Goal: Information Seeking & Learning: Learn about a topic

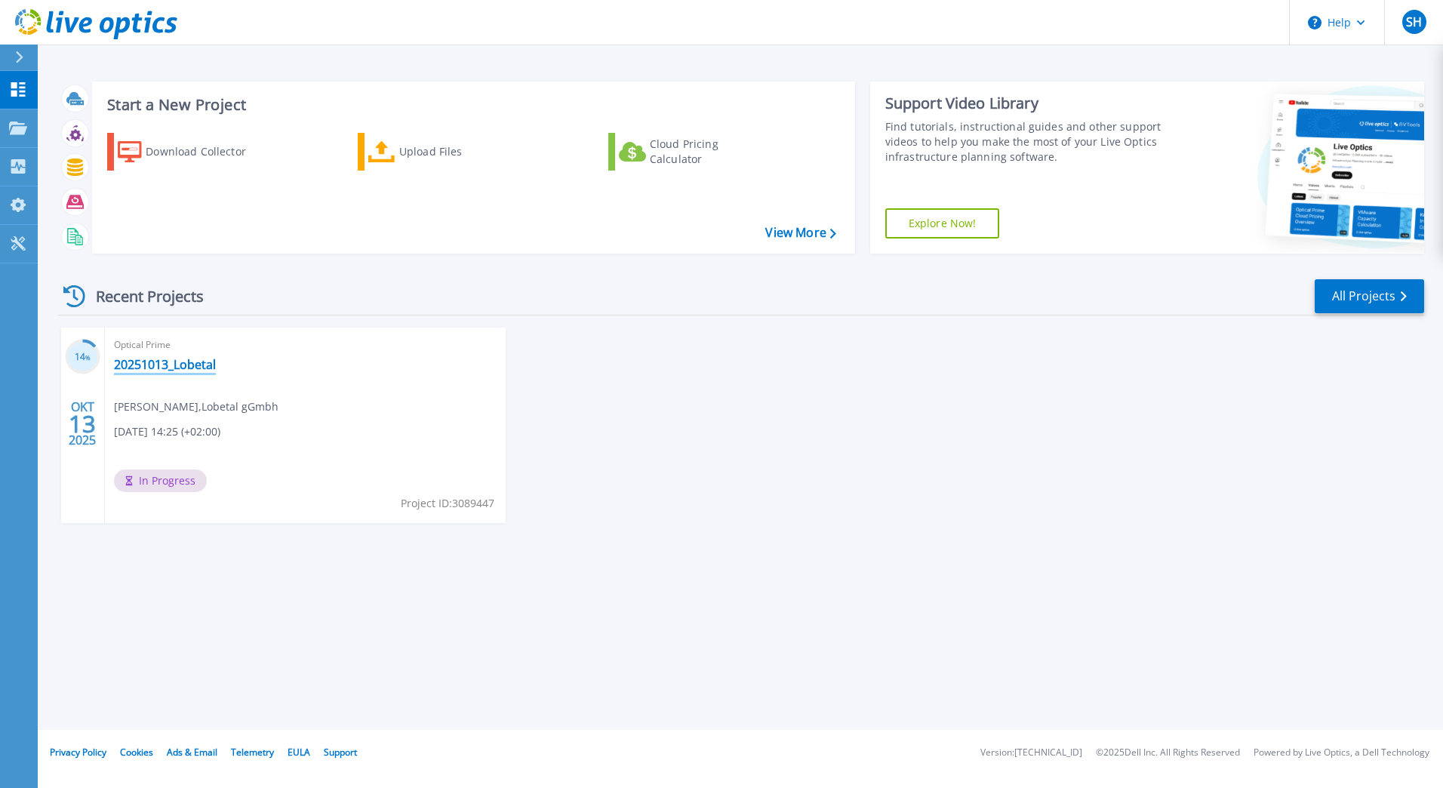
click at [136, 369] on link "20251013_Lobetal" at bounding box center [165, 364] width 102 height 15
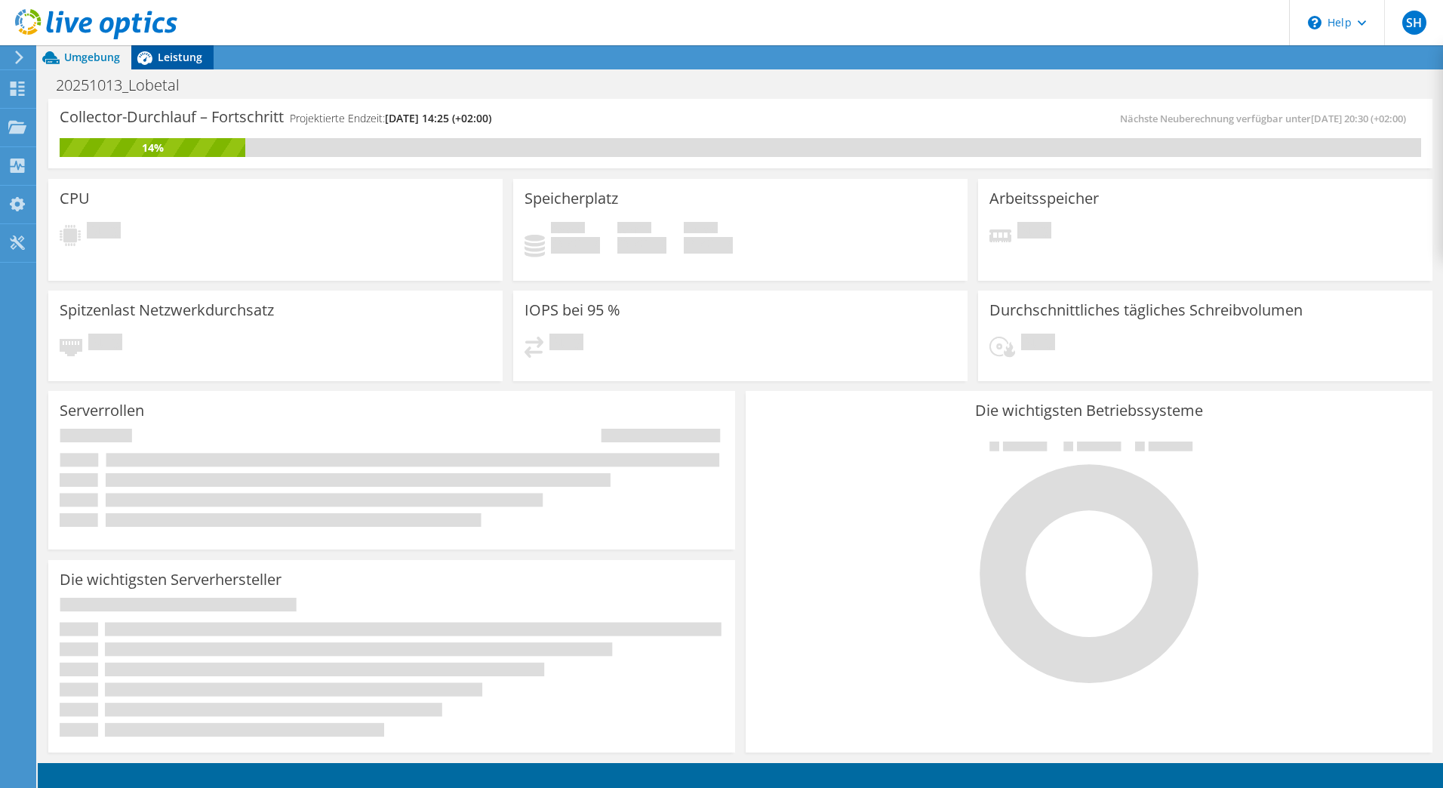
click at [147, 63] on icon at bounding box center [144, 58] width 15 height 14
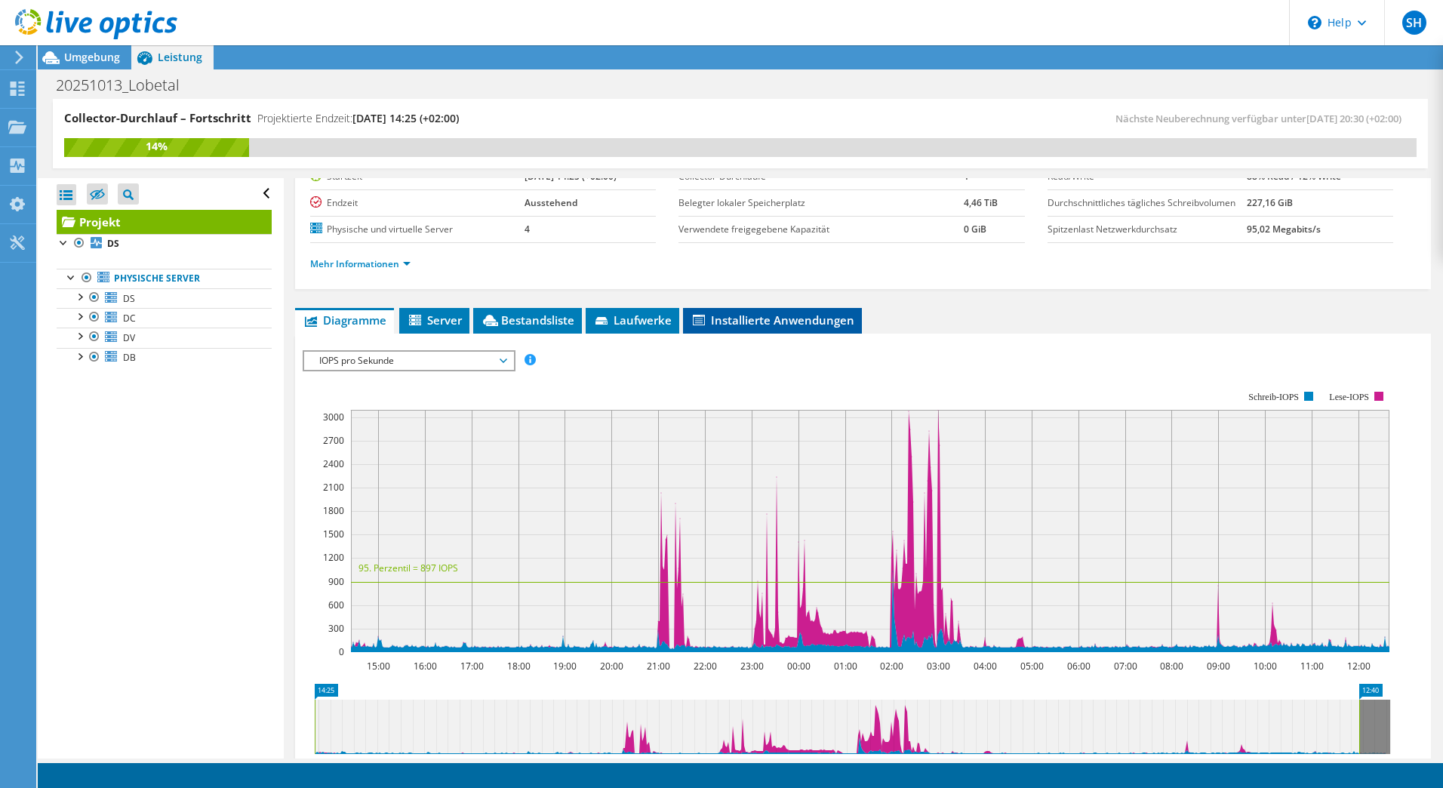
scroll to position [361, 0]
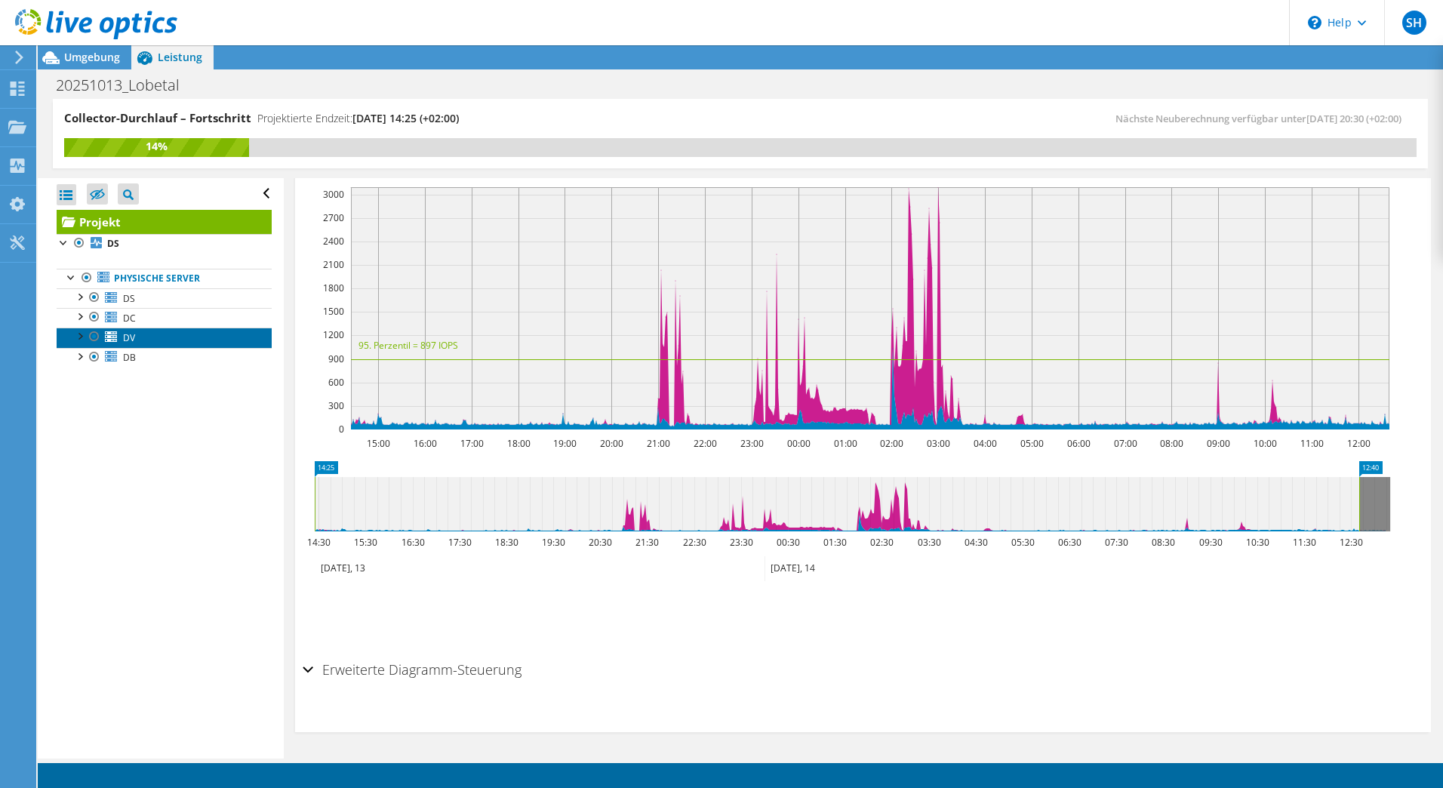
click at [124, 339] on span "DV" at bounding box center [129, 337] width 12 height 13
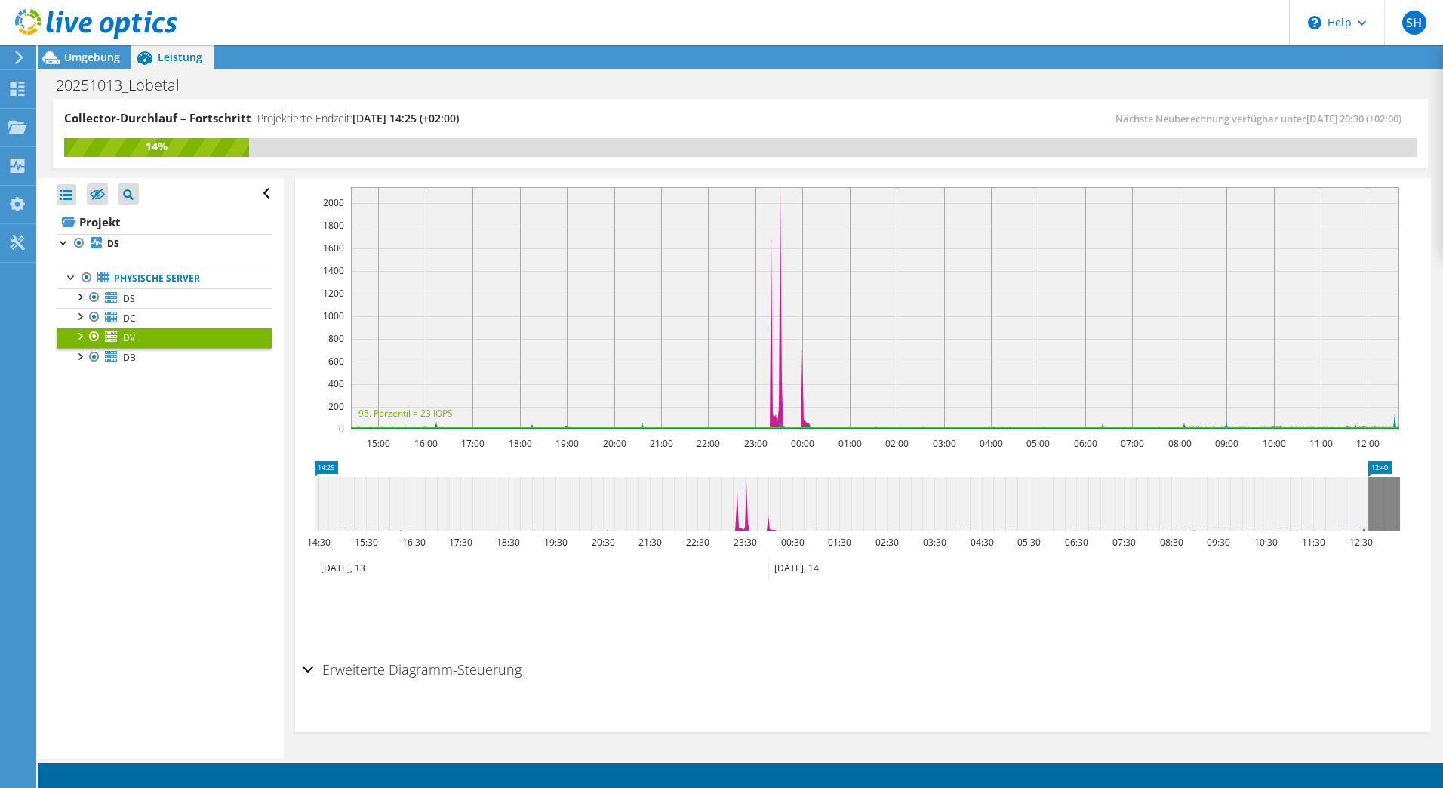
scroll to position [309, 0]
click at [125, 354] on span "DB" at bounding box center [129, 357] width 13 height 13
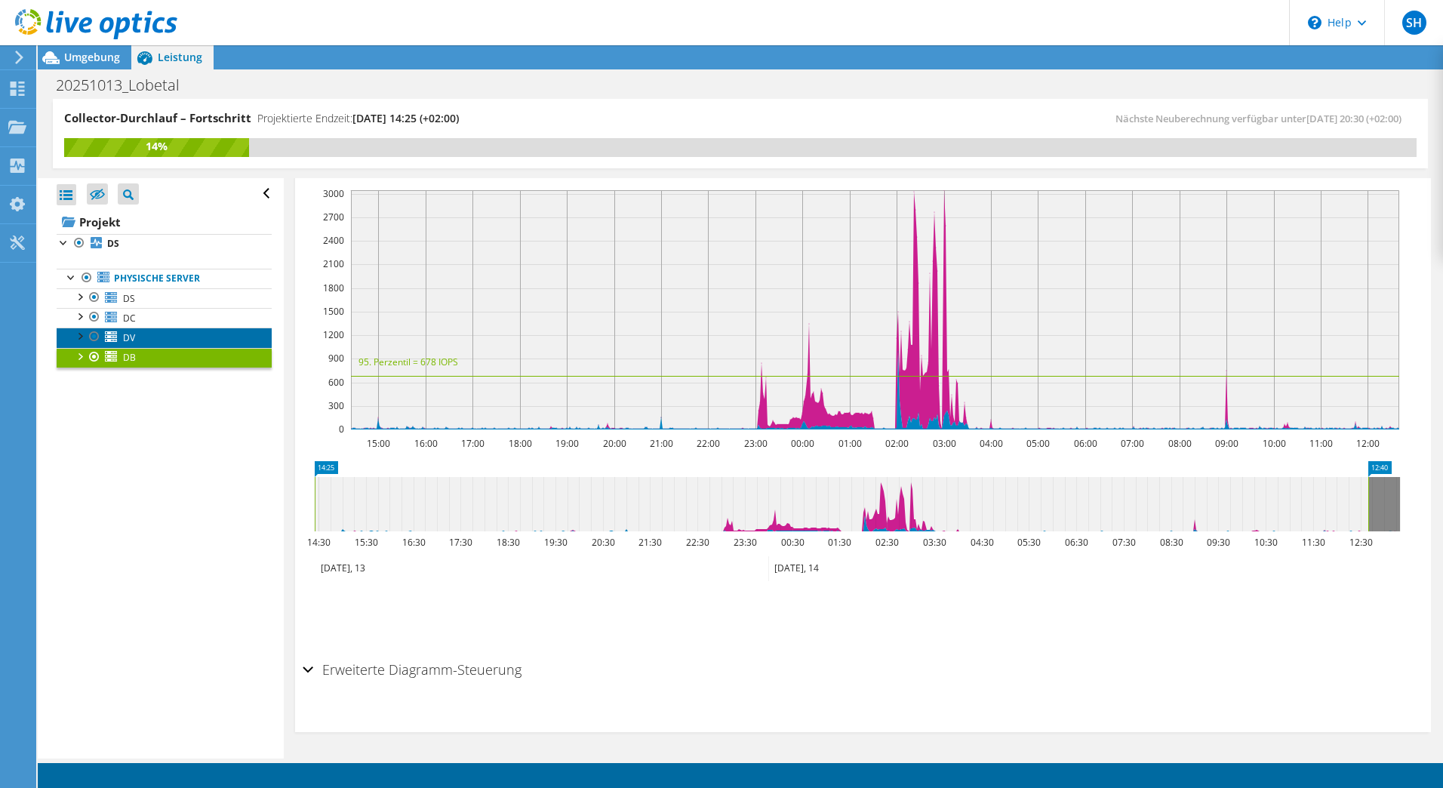
click at [146, 340] on link "DV" at bounding box center [164, 338] width 215 height 20
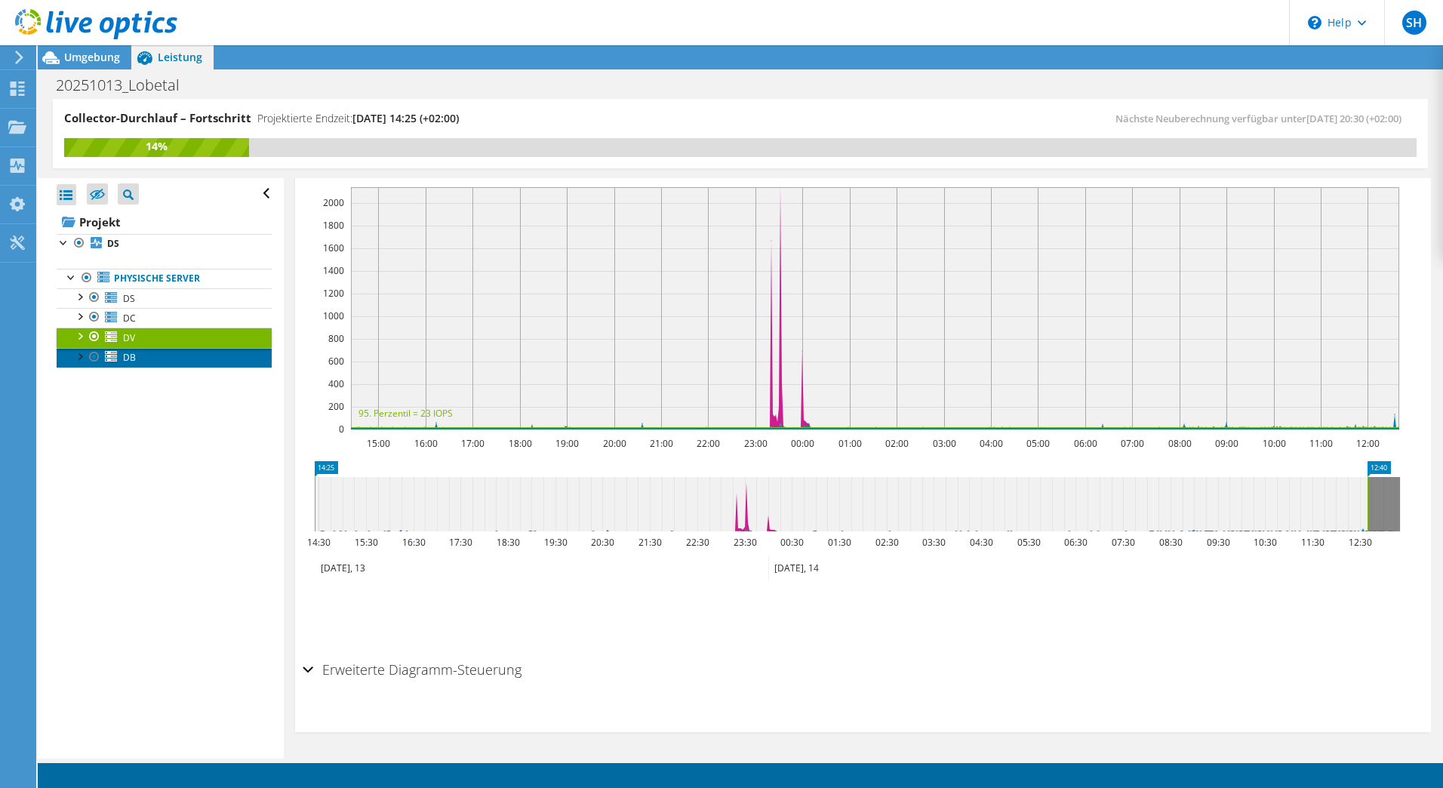
click at [184, 366] on link "DB" at bounding box center [164, 358] width 215 height 20
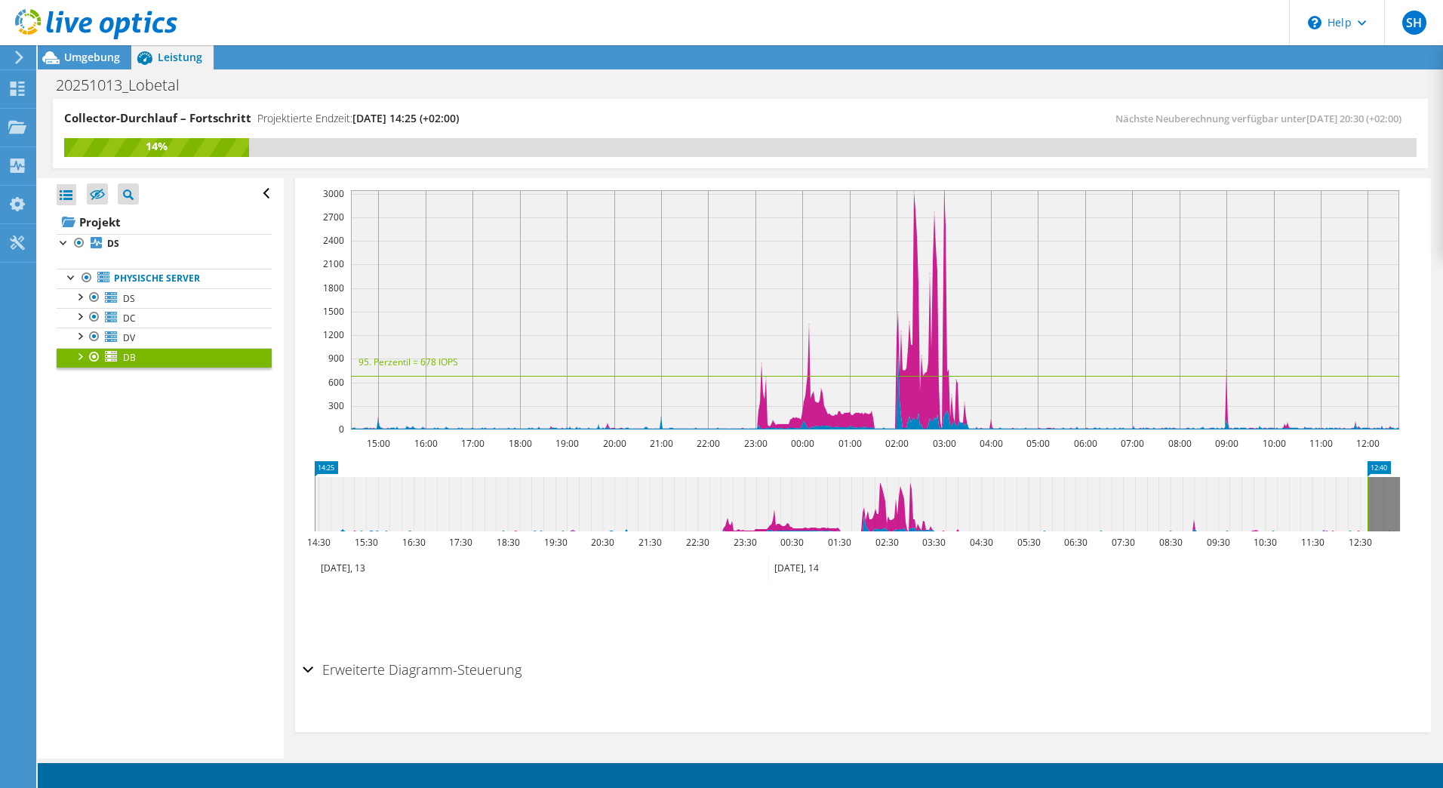
drag, startPoint x: 1017, startPoint y: 413, endPoint x: 1137, endPoint y: 391, distance: 122.0
click at [1167, 390] on rect at bounding box center [875, 309] width 1048 height 239
drag, startPoint x: 1355, startPoint y: 520, endPoint x: 1102, endPoint y: 518, distance: 253.6
click at [1102, 518] on icon at bounding box center [841, 504] width 1053 height 54
click at [1100, 518] on icon at bounding box center [843, 504] width 1056 height 54
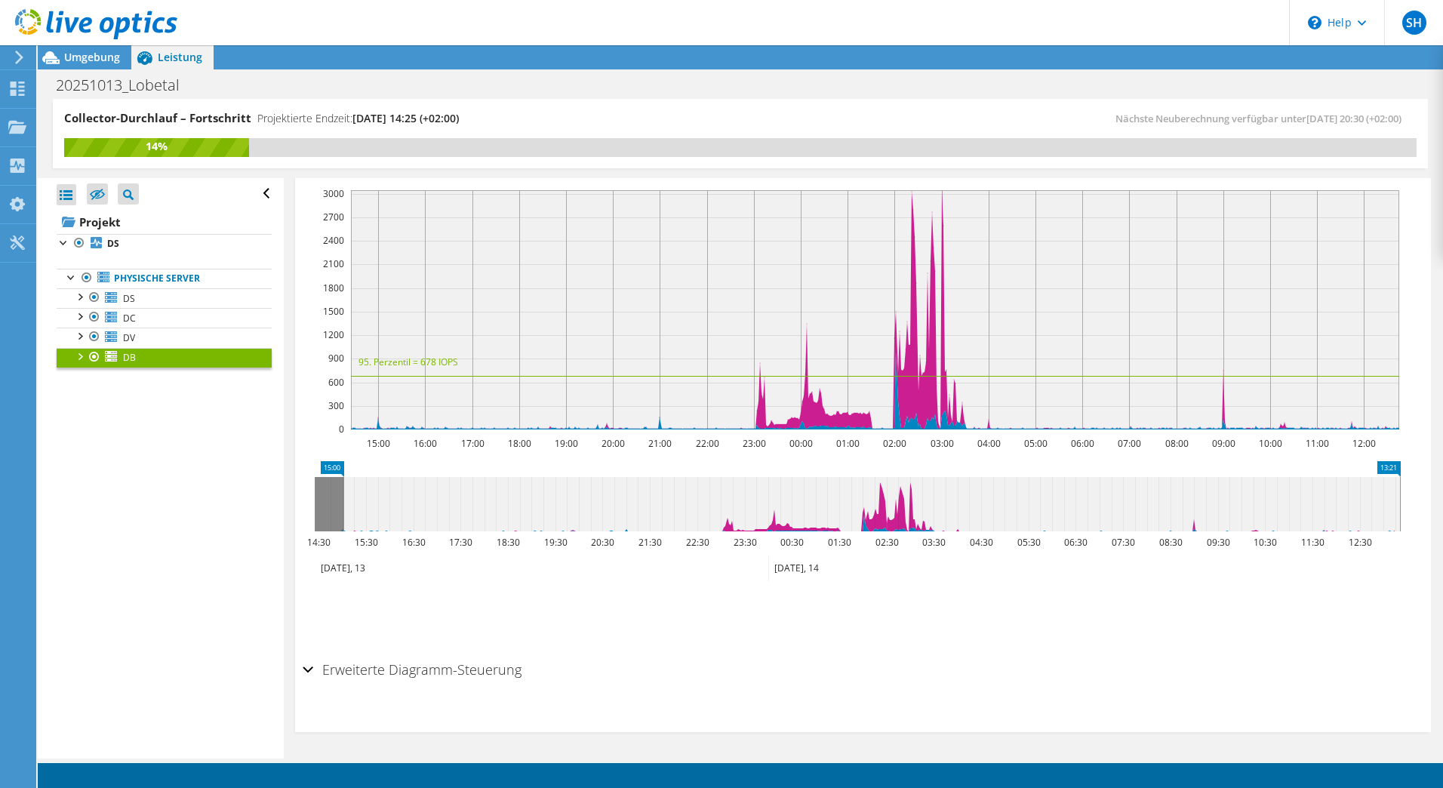
drag, startPoint x: 1188, startPoint y: 513, endPoint x: 1246, endPoint y: 515, distance: 58.1
click at [1246, 515] on icon at bounding box center [871, 504] width 1056 height 54
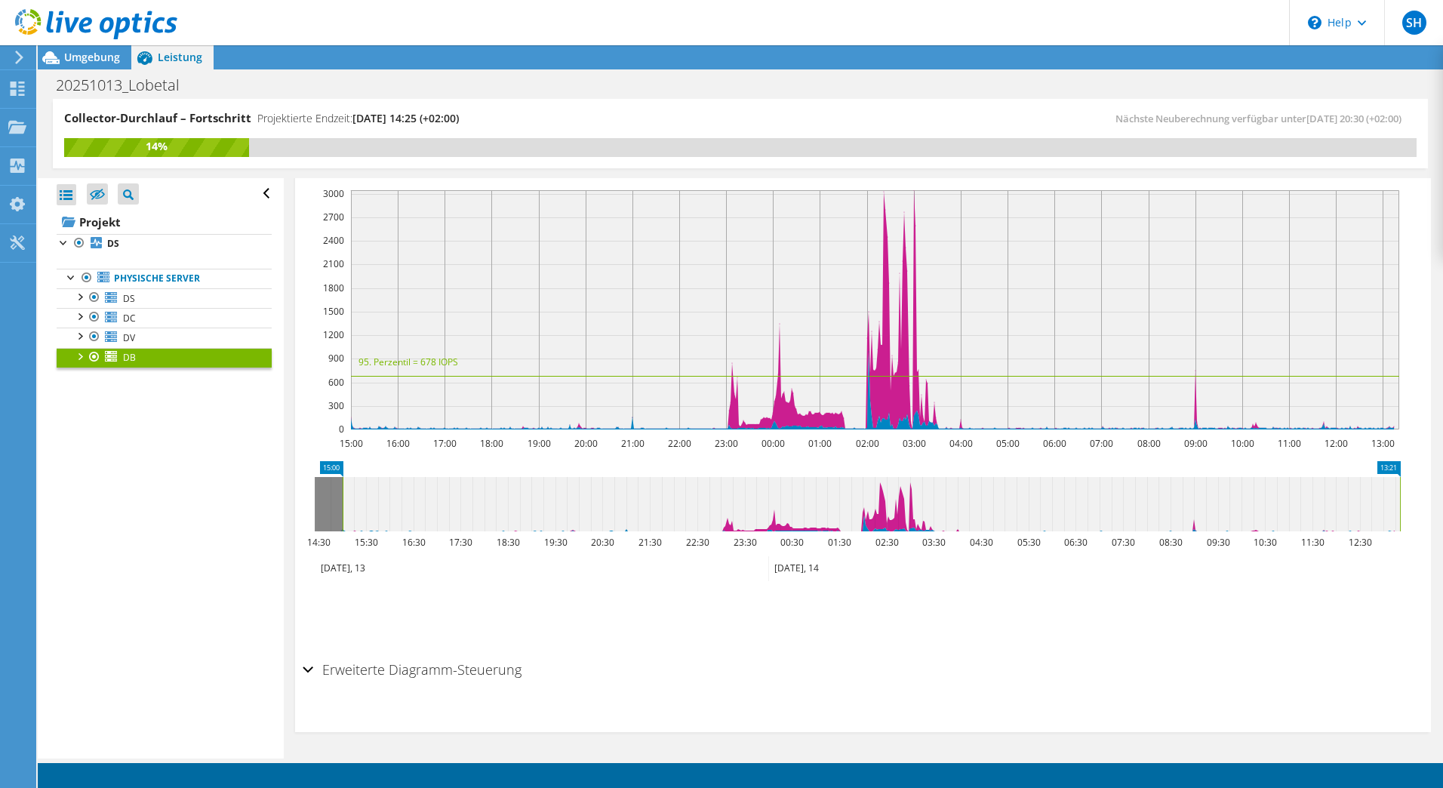
drag, startPoint x: 401, startPoint y: 656, endPoint x: 404, endPoint y: 666, distance: 10.5
click at [403, 663] on h2 "Erweiterte Diagramm-Steuerung" at bounding box center [412, 669] width 219 height 30
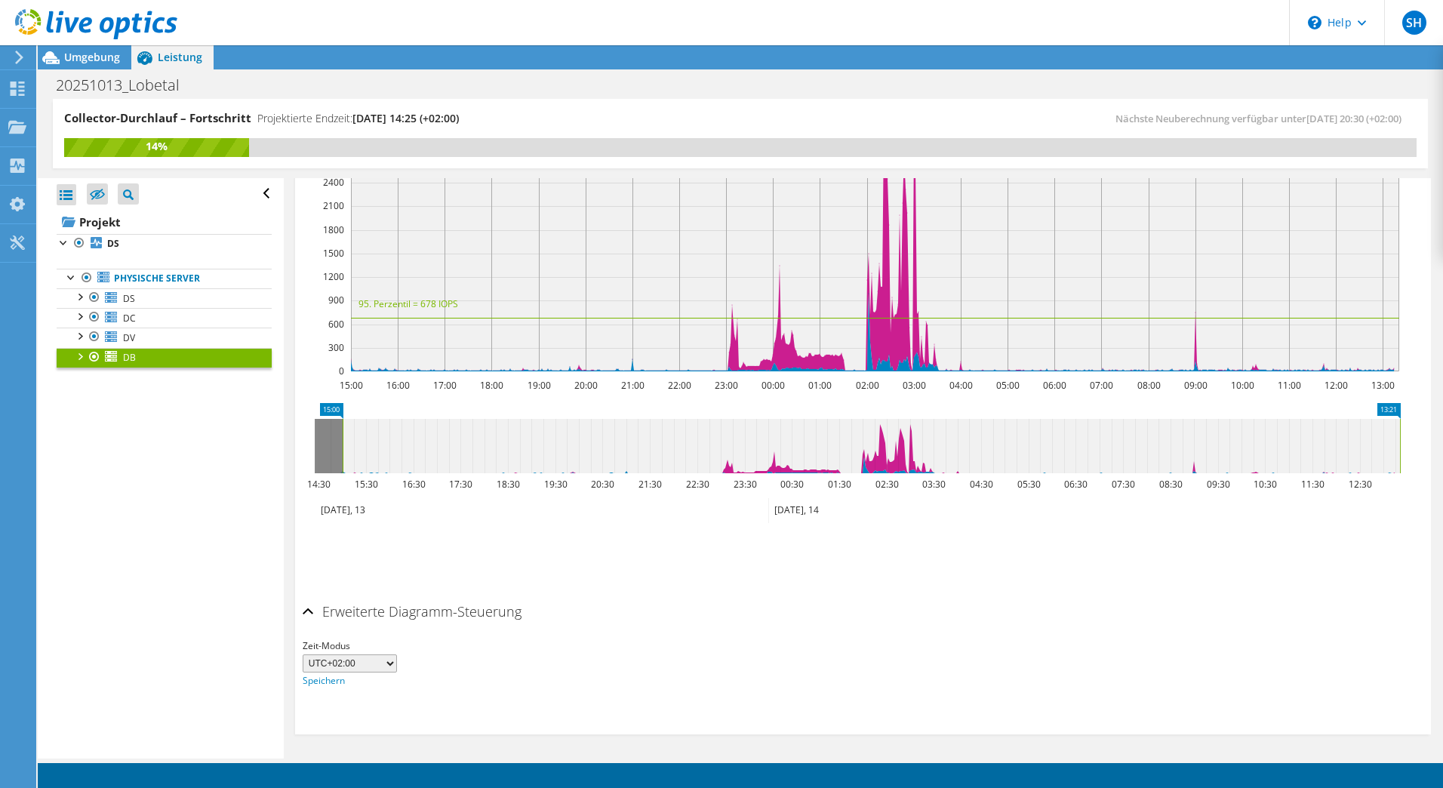
scroll to position [368, 0]
click at [387, 660] on select "UTC-12:00 UTC-11:00 UTC-10:00 UTC-09:30 UTC-09:00 UTC-08:00 UTC-07:00 UTC-06:00…" at bounding box center [350, 662] width 94 height 18
click at [611, 589] on div "IOPS pro Sekunde Disk-Durchsatz IO-Size Latenz Queue-Depth CPU-Prozentwert Arbe…" at bounding box center [863, 331] width 1121 height 527
click at [92, 51] on span "Umgebung" at bounding box center [92, 57] width 56 height 14
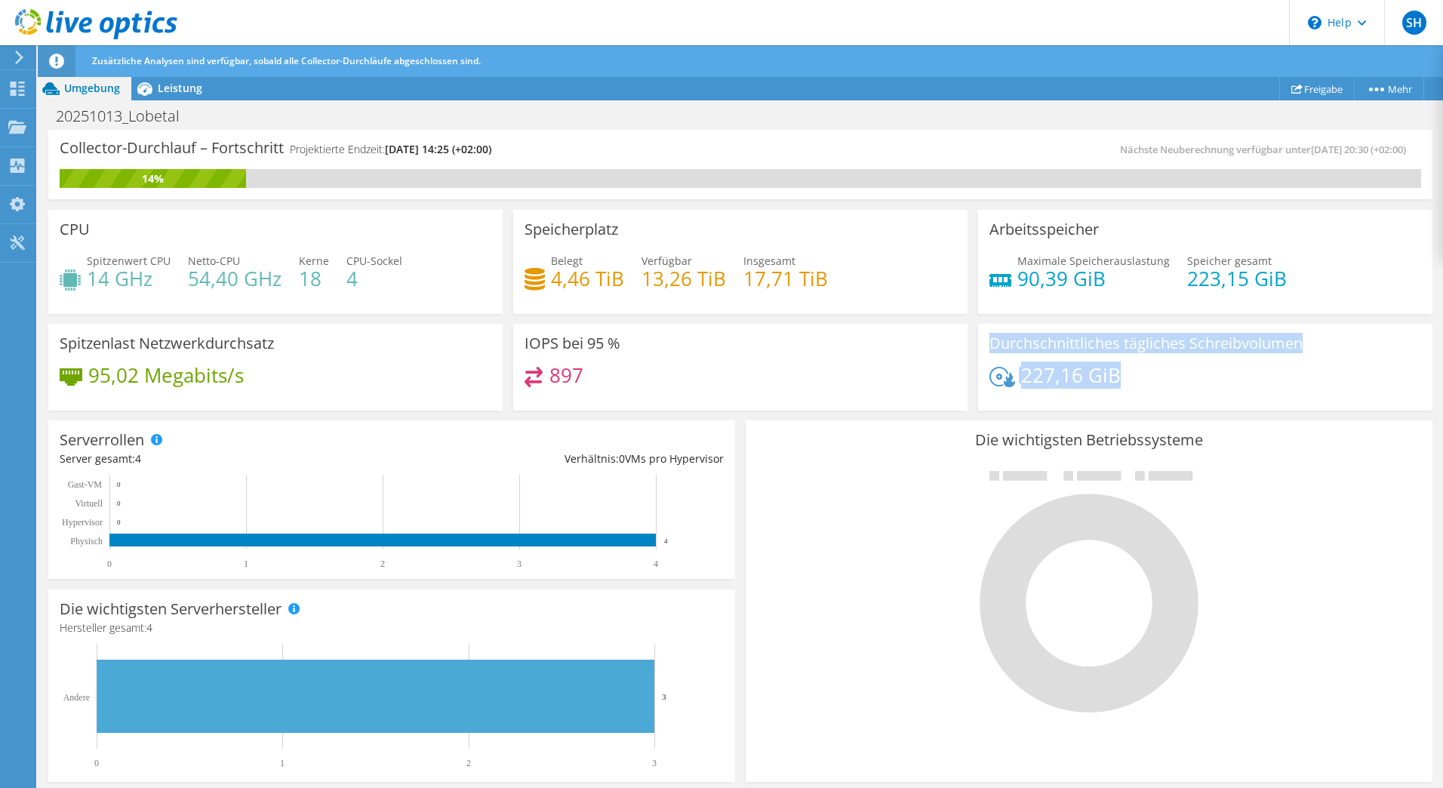
drag, startPoint x: 1127, startPoint y: 369, endPoint x: 850, endPoint y: 369, distance: 277.7
click at [850, 369] on div "CPU Spitzenwert CPU 14 GHz Netto-CPU 54,40 GHz Kerne 18 CPU-Sockel 4 Speicherpl…" at bounding box center [740, 310] width 1395 height 211
drag, startPoint x: 850, startPoint y: 369, endPoint x: 816, endPoint y: 414, distance: 56.1
click at [816, 414] on div "IOPS bei 95 % 897" at bounding box center [740, 366] width 465 height 97
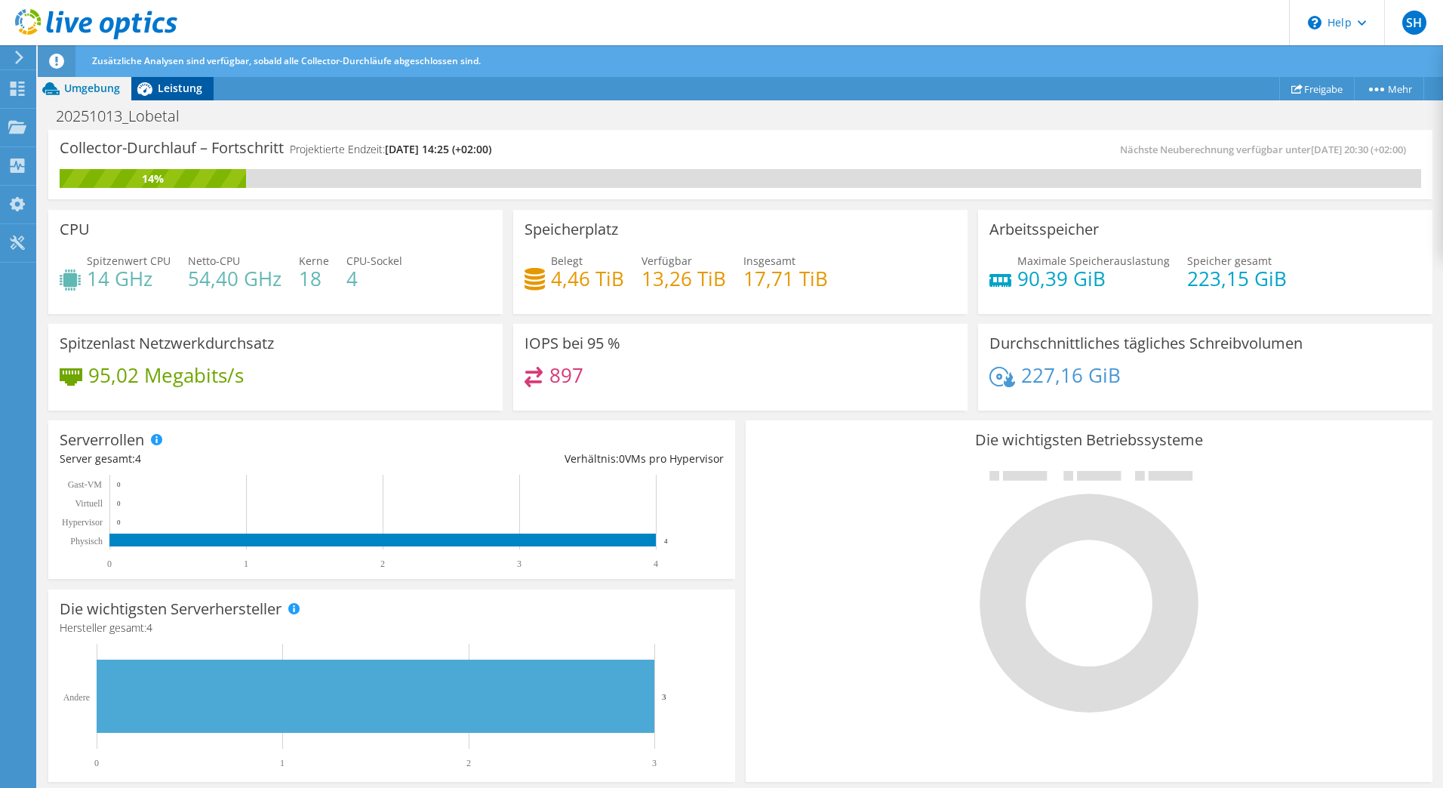
click at [145, 85] on icon at bounding box center [144, 88] width 26 height 26
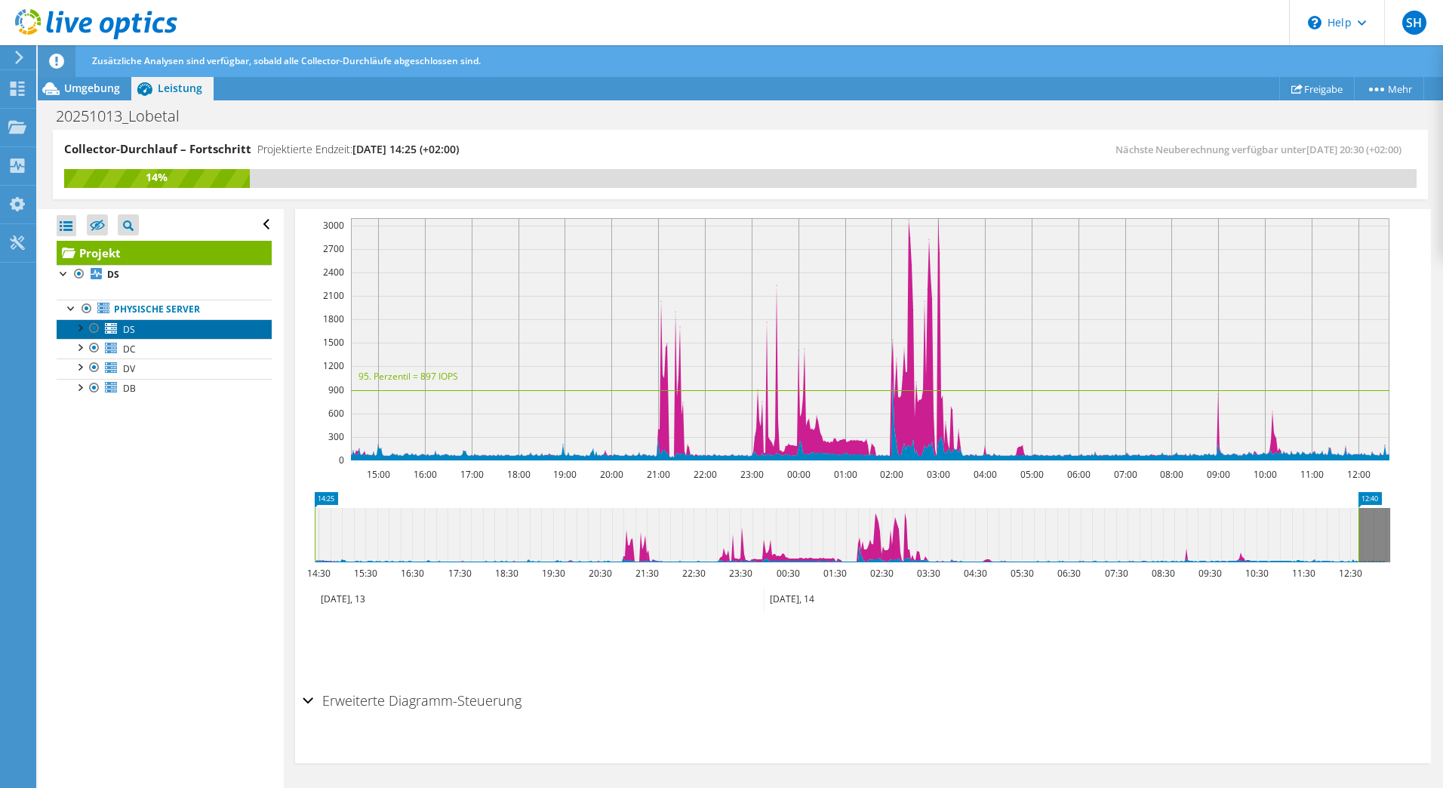
click at [152, 336] on link "DS" at bounding box center [164, 329] width 215 height 20
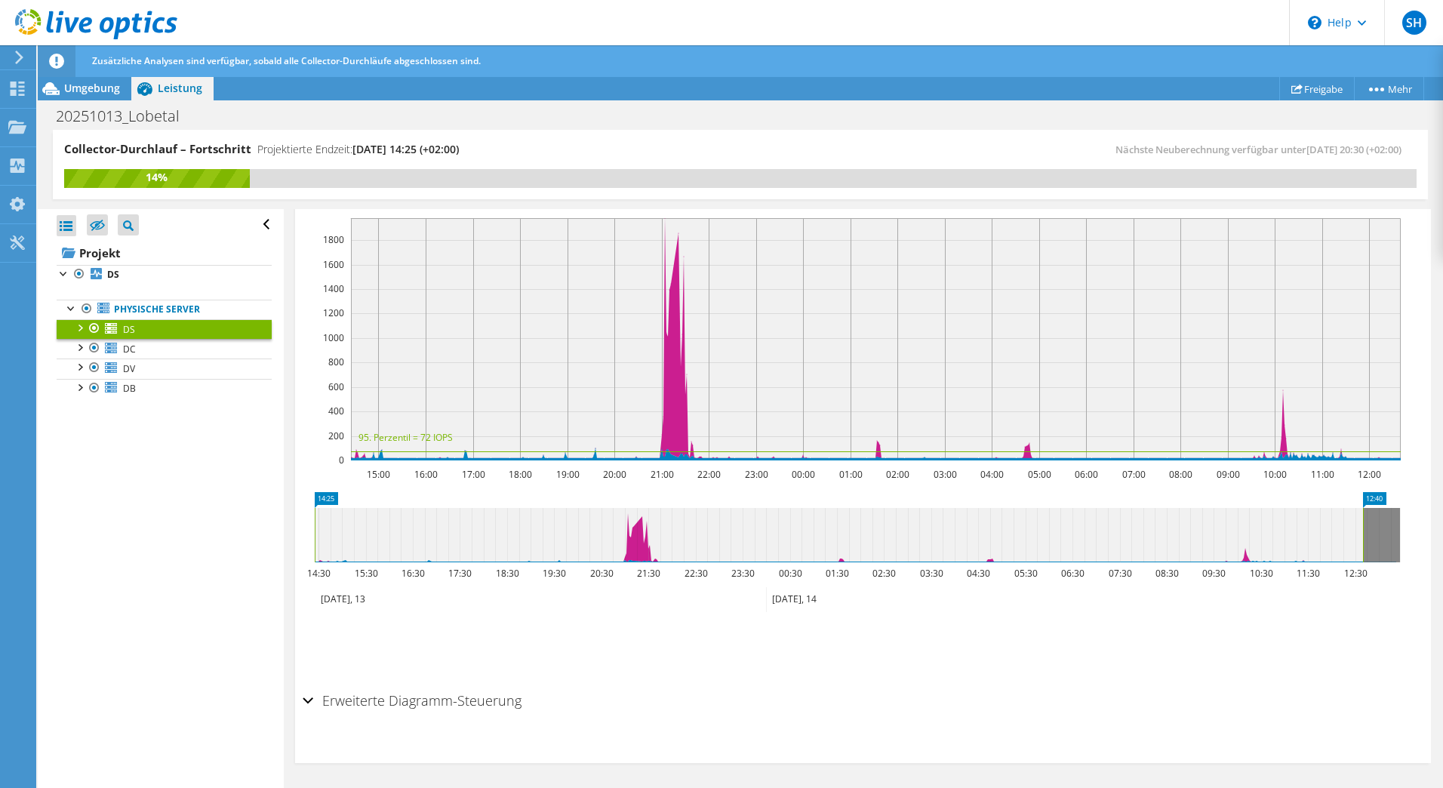
scroll to position [309, 0]
click at [154, 349] on link "DC" at bounding box center [164, 349] width 215 height 20
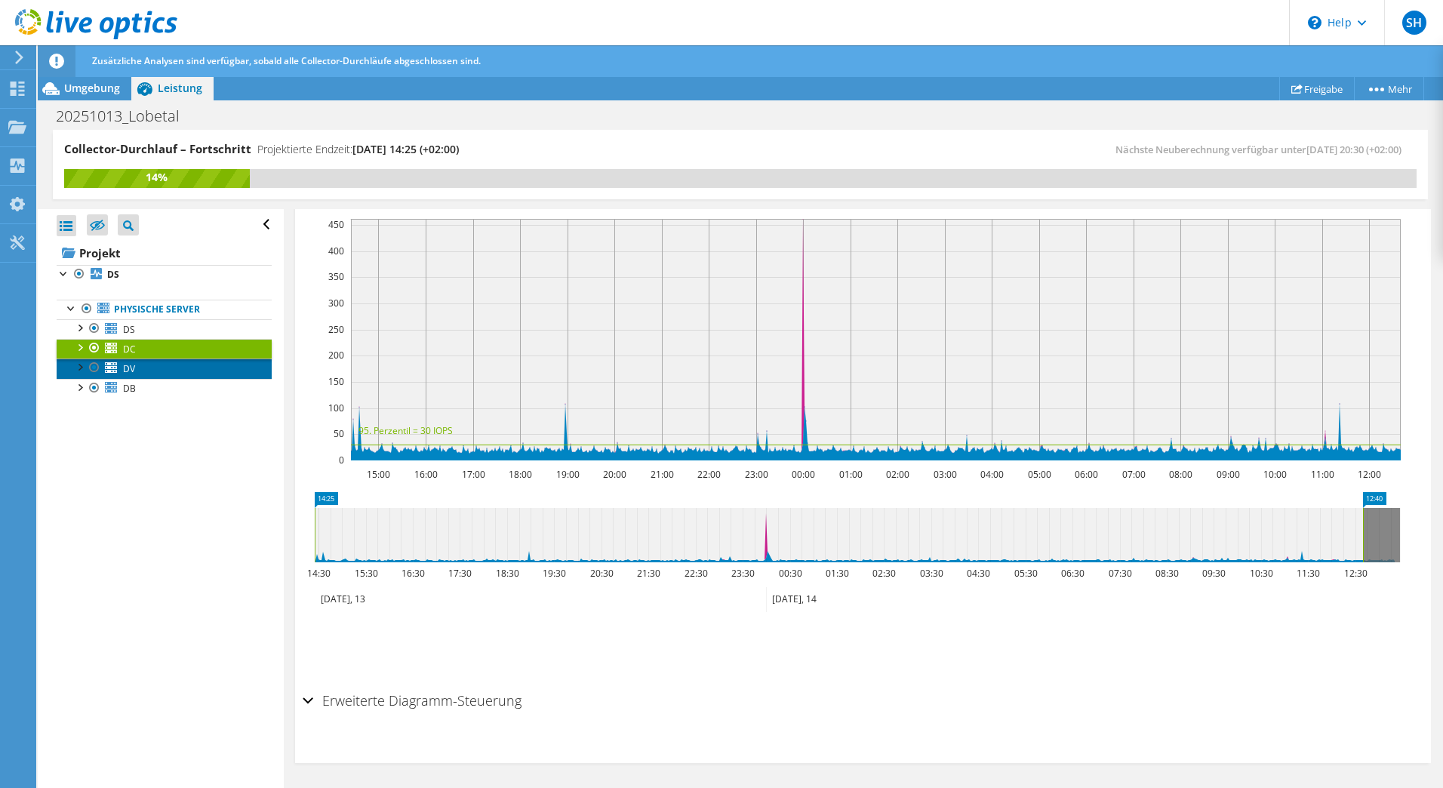
click at [131, 369] on span "DV" at bounding box center [129, 368] width 12 height 13
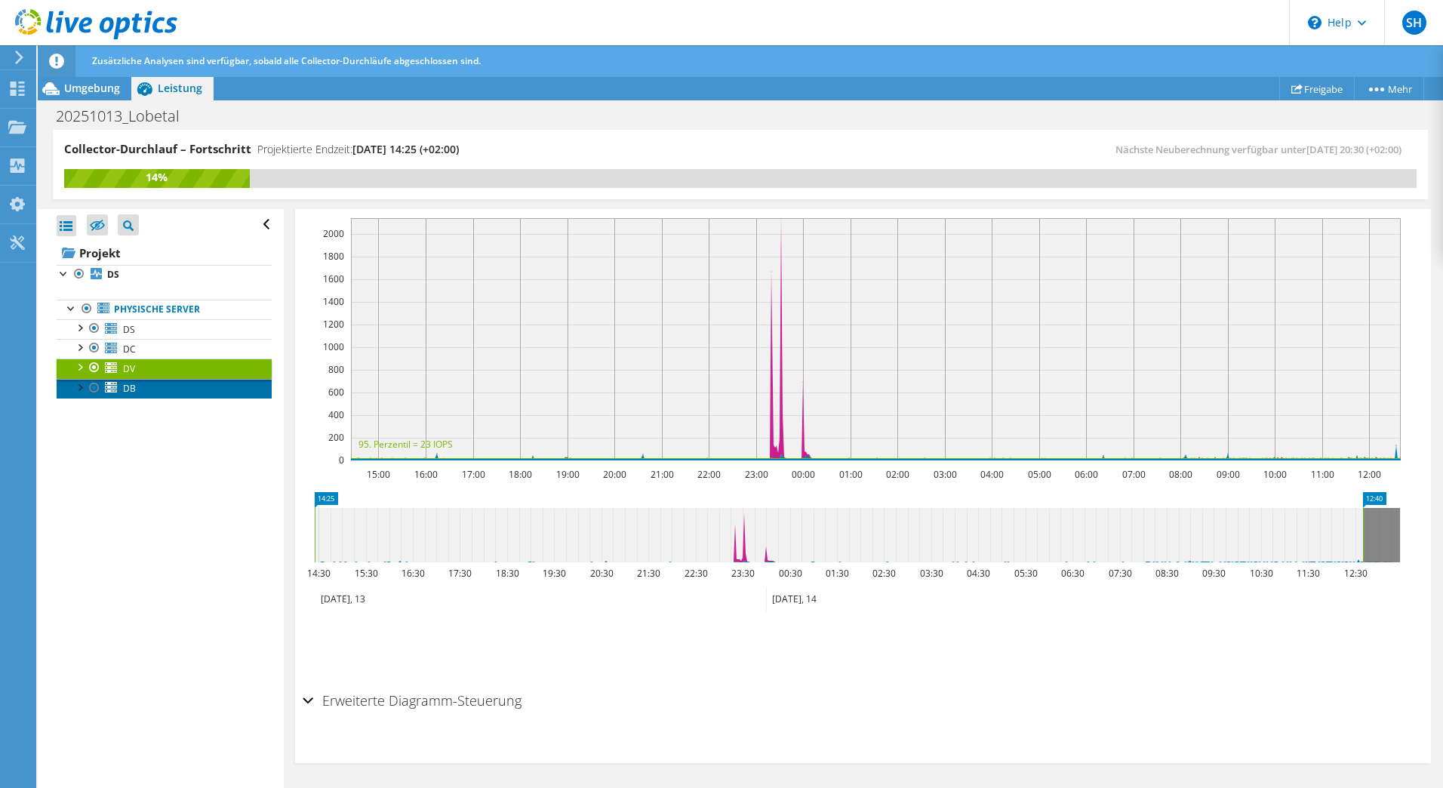
click at [140, 383] on link "DB" at bounding box center [164, 389] width 215 height 20
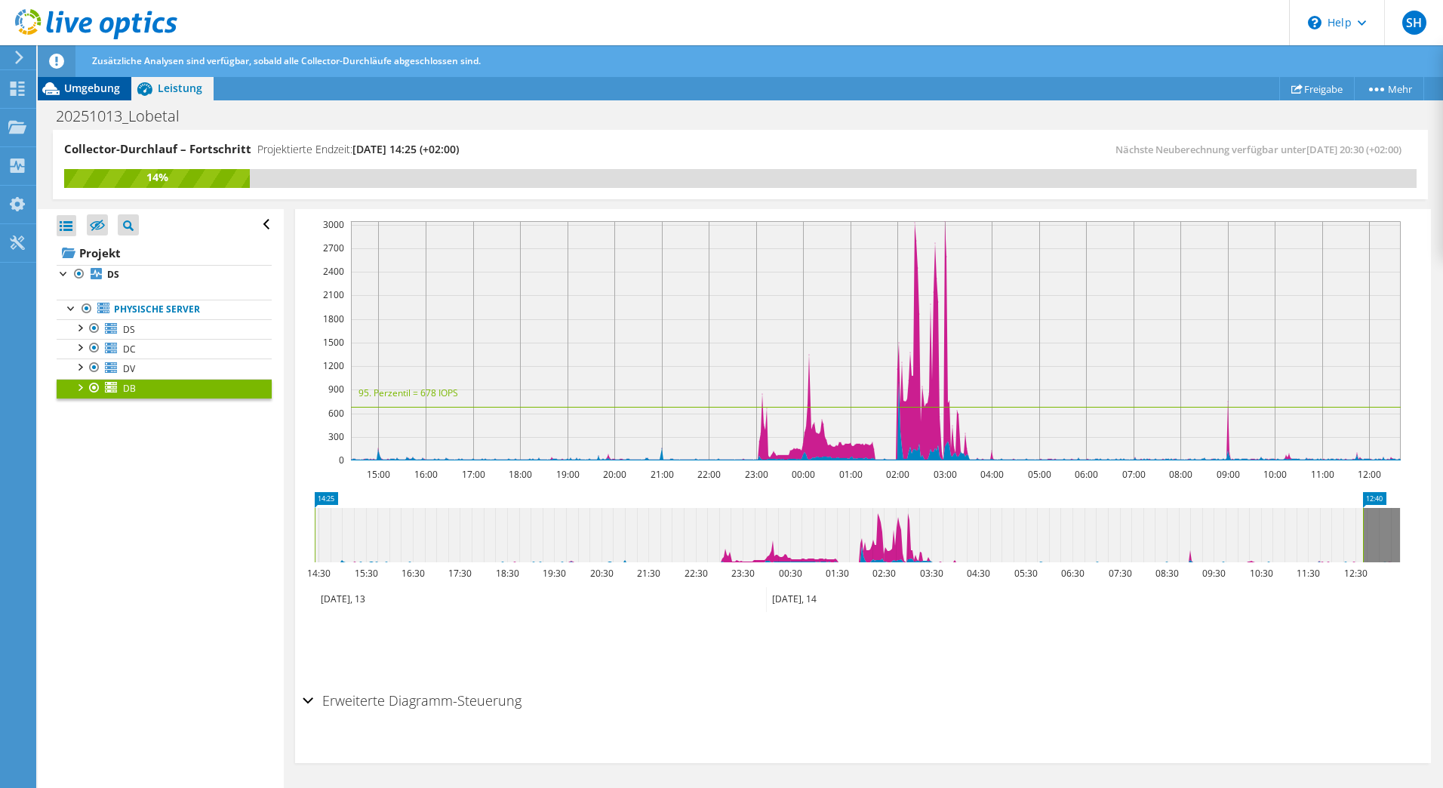
click at [68, 80] on div "Umgebung" at bounding box center [85, 88] width 94 height 24
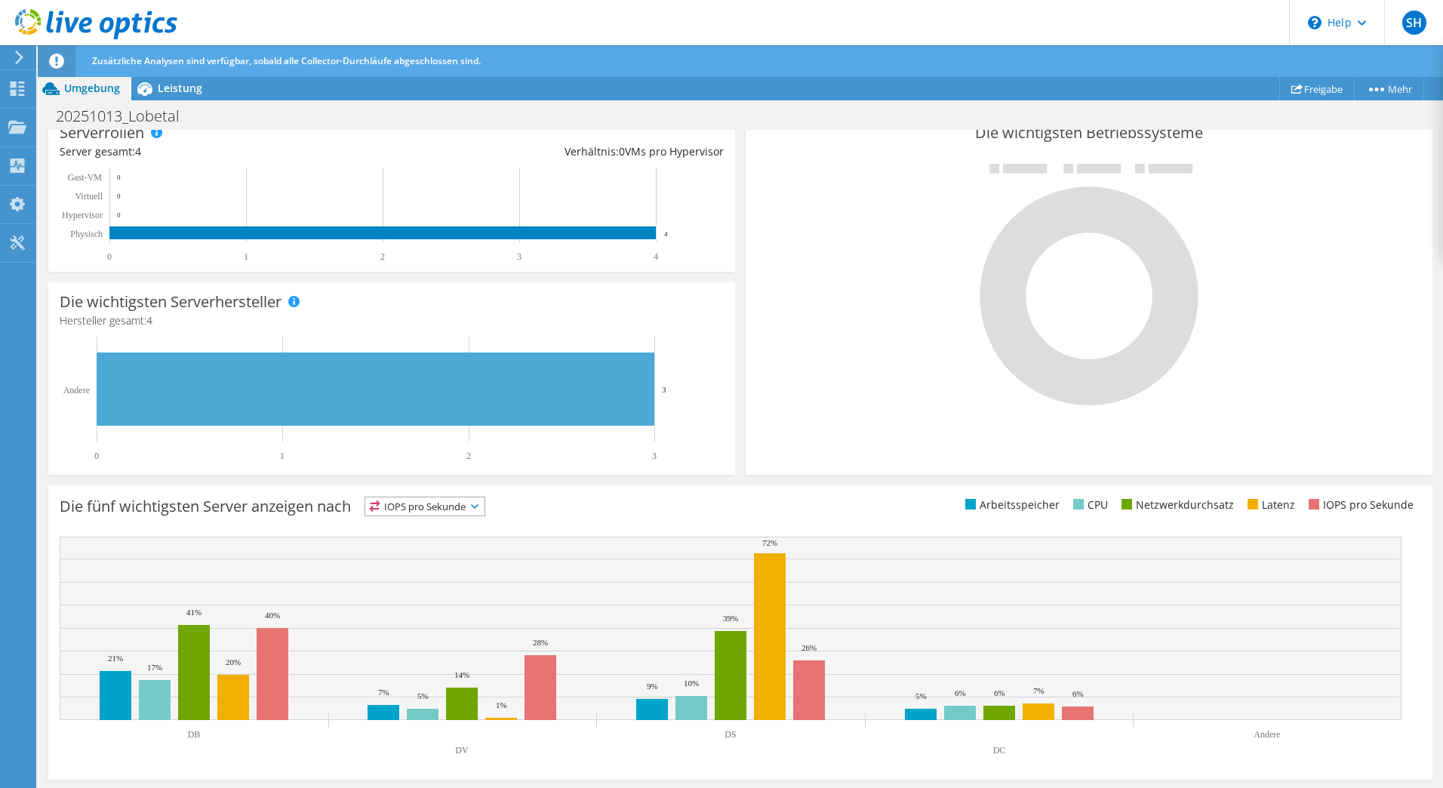
scroll to position [308, 0]
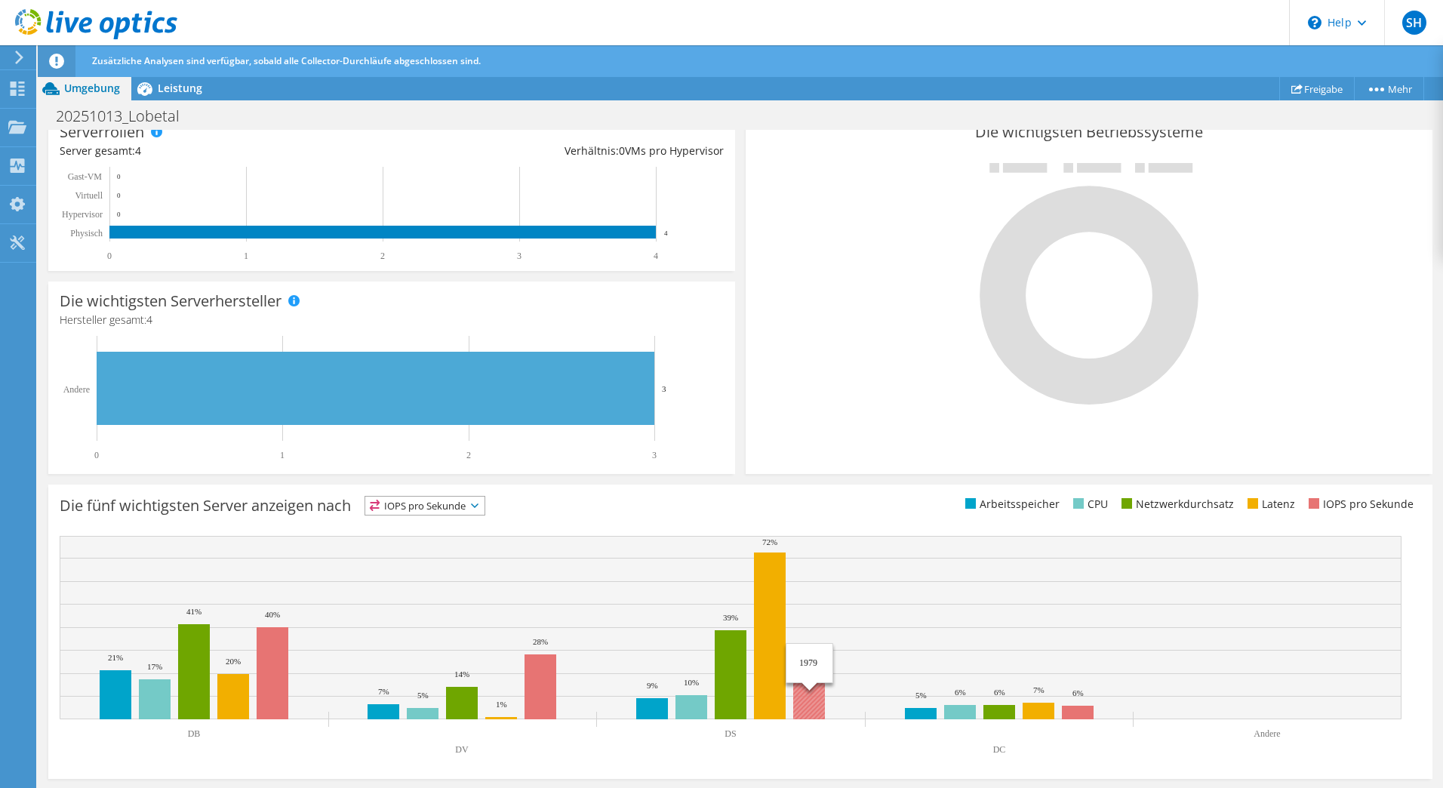
click at [808, 706] on rect at bounding box center [809, 690] width 32 height 60
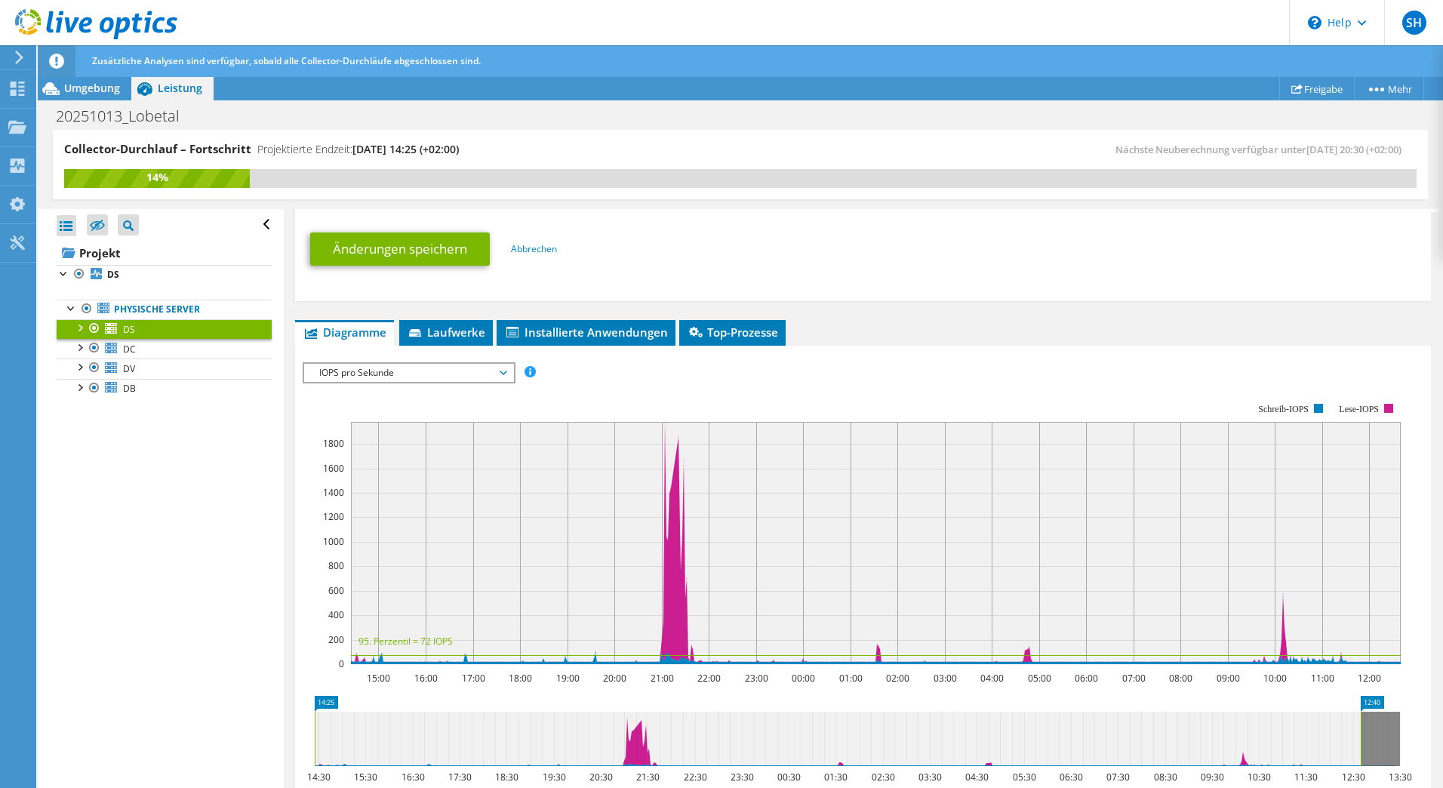
scroll to position [691, 0]
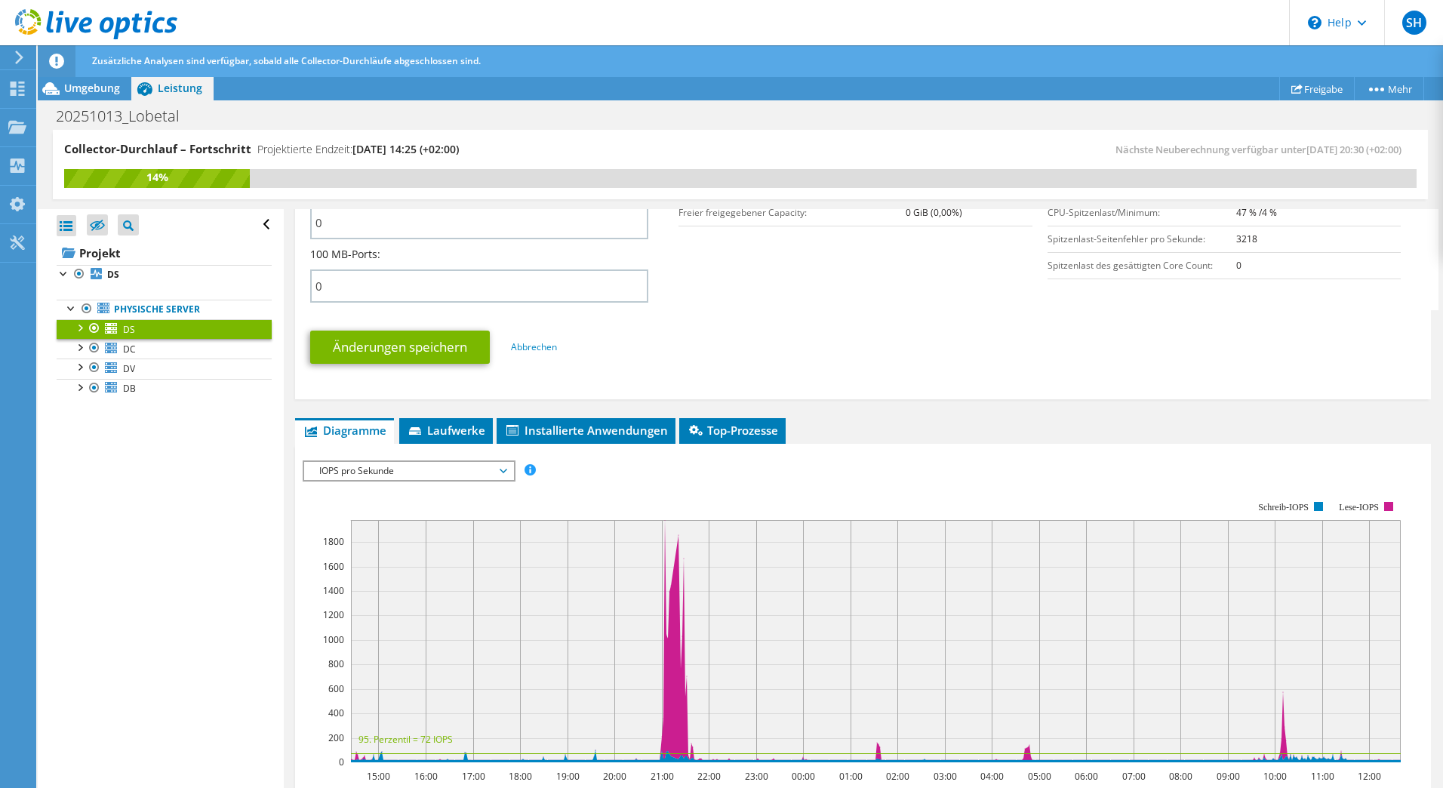
click at [347, 466] on span "IOPS pro Sekunde" at bounding box center [409, 471] width 194 height 18
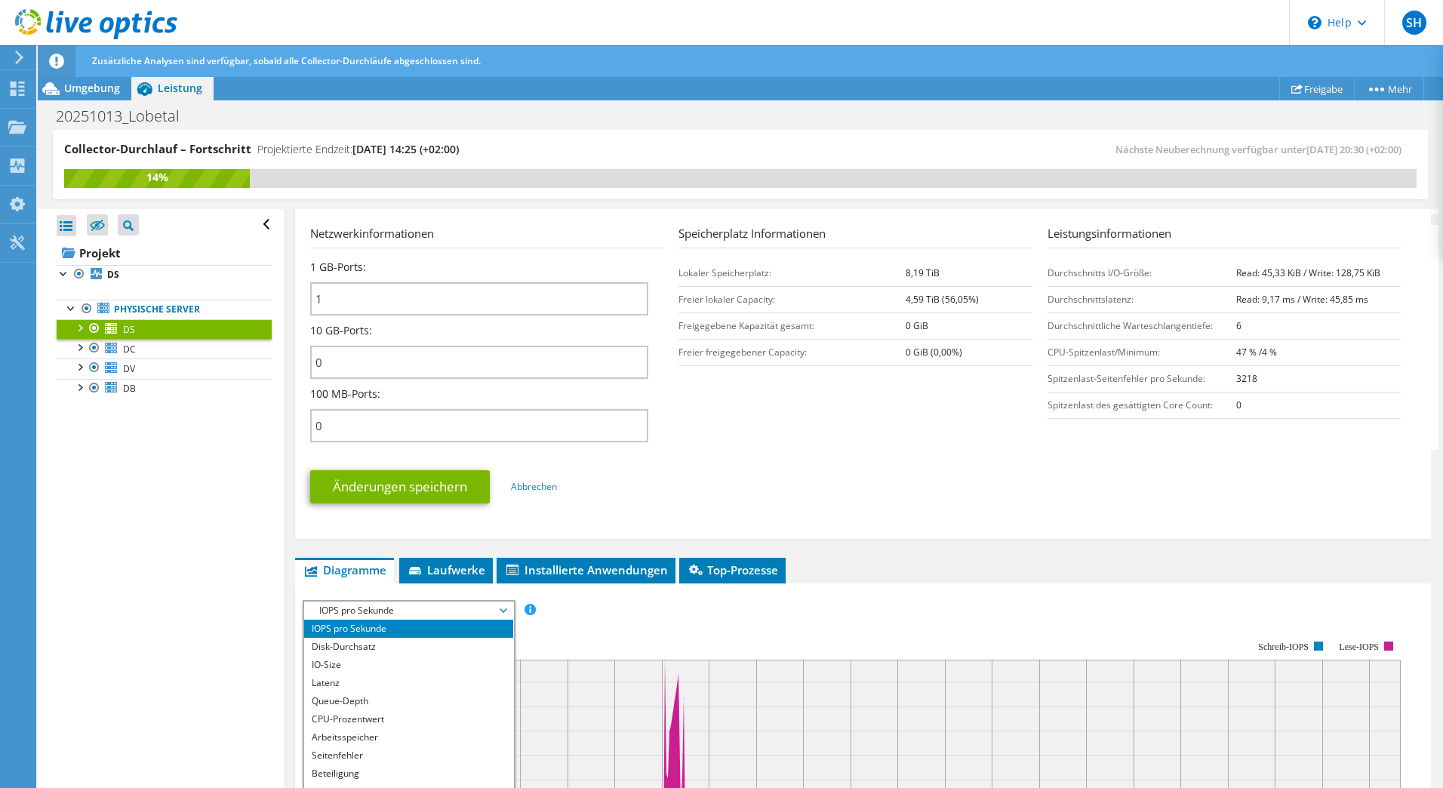
scroll to position [389, 0]
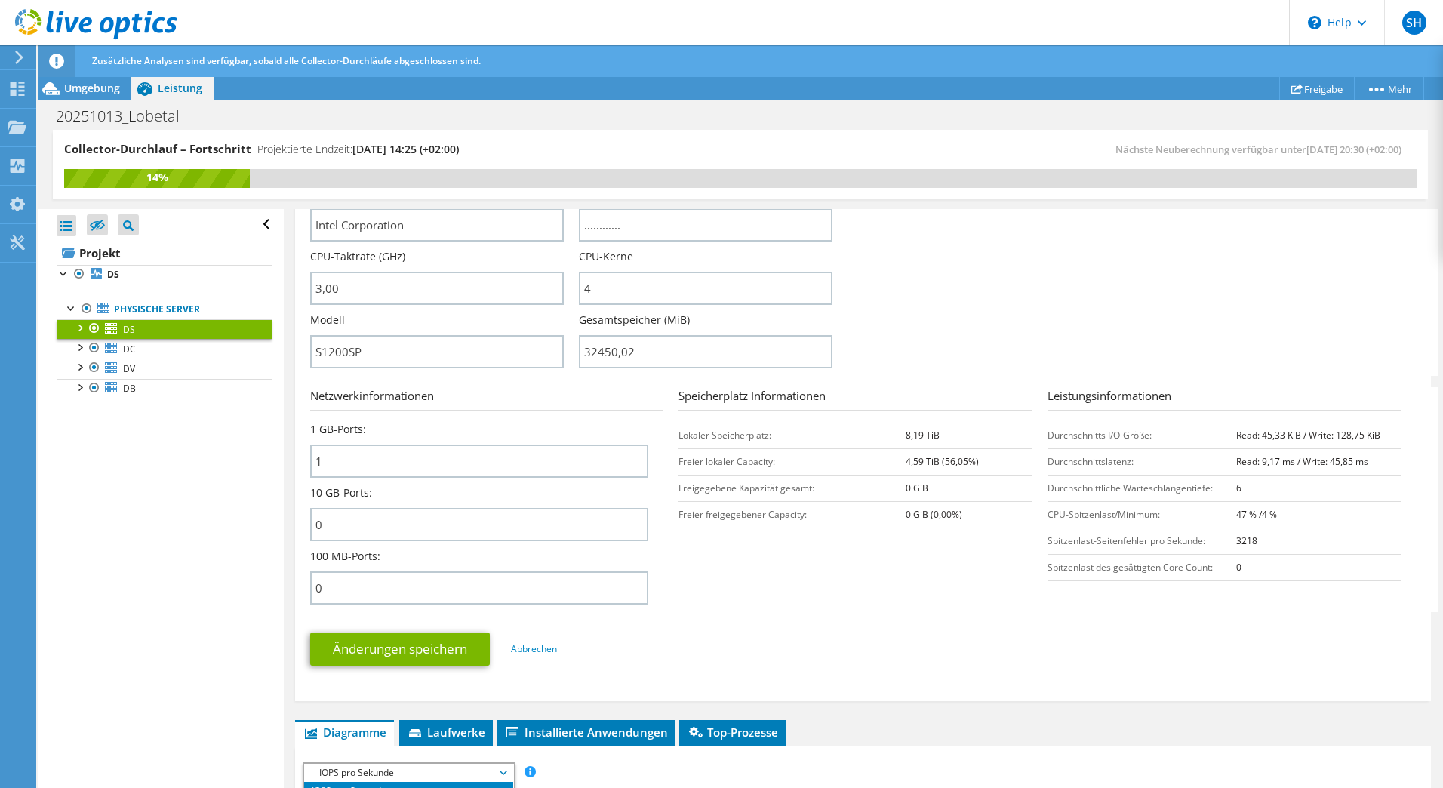
click at [992, 678] on div "Änderungen speichern Abbrechen" at bounding box center [863, 649] width 1106 height 59
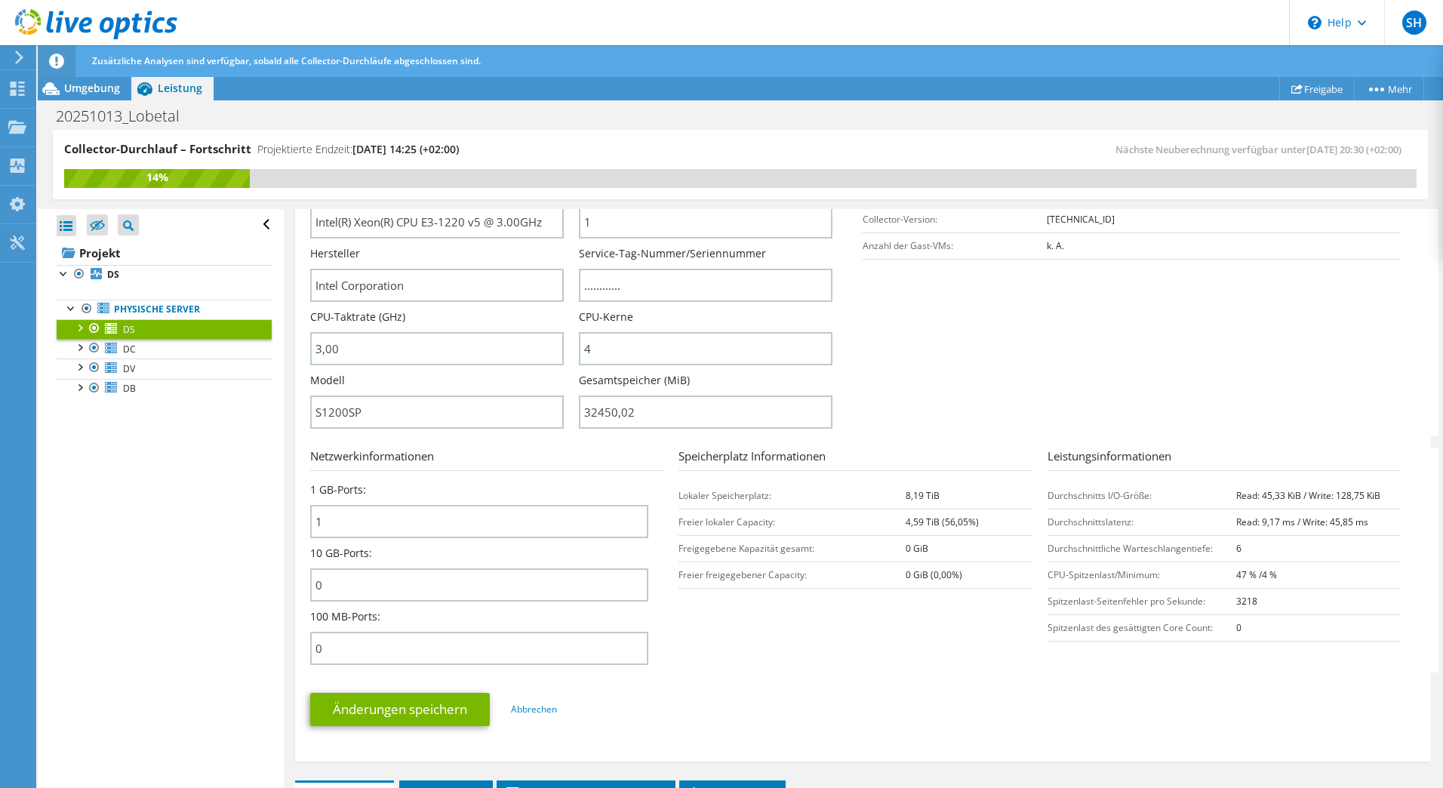
scroll to position [302, 0]
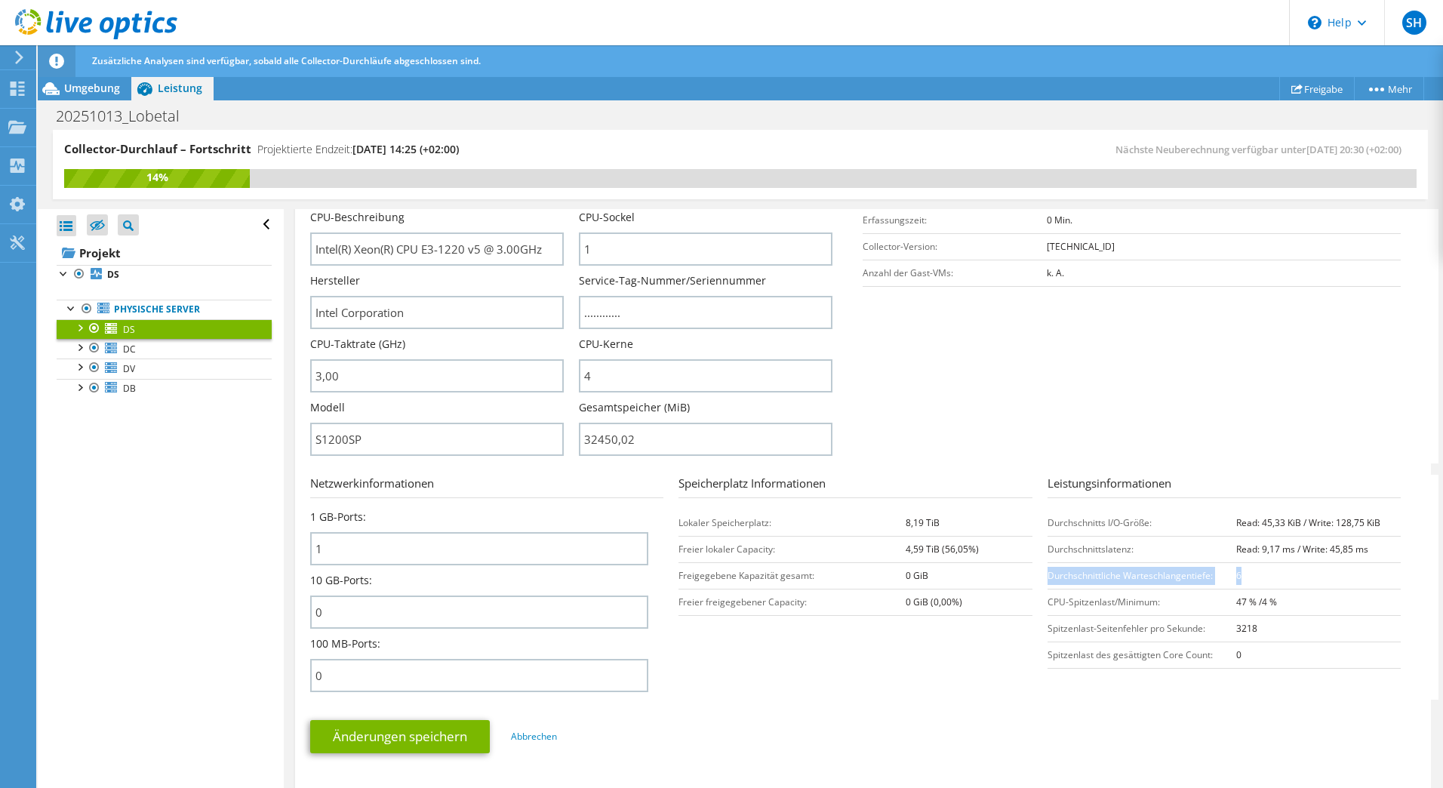
drag, startPoint x: 1039, startPoint y: 574, endPoint x: 1293, endPoint y: 583, distance: 253.7
click at [1293, 583] on tr "Durchschnittliche Warteschlangentiefe: 6" at bounding box center [1223, 575] width 353 height 26
click at [155, 350] on link "DC" at bounding box center [164, 349] width 215 height 20
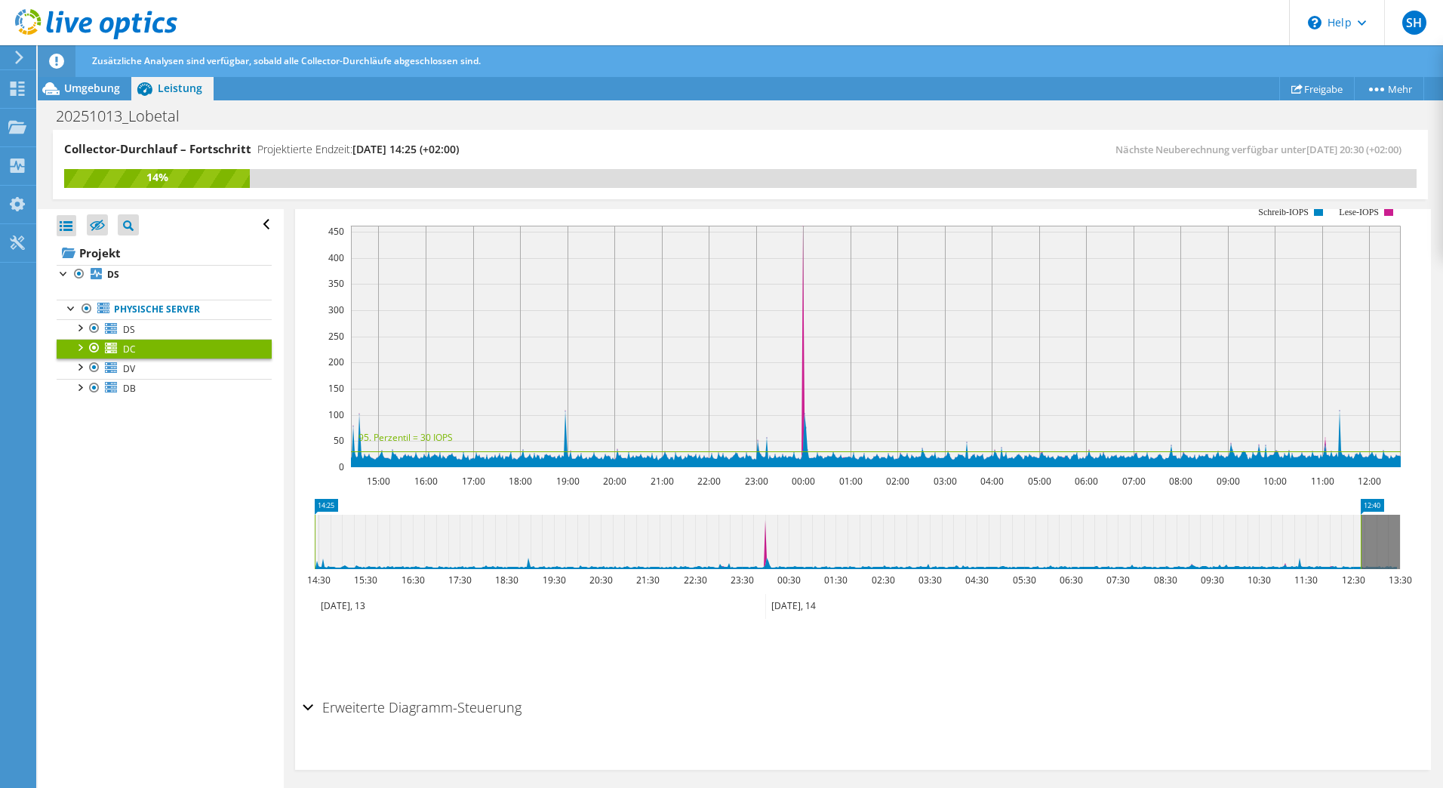
scroll to position [294, 0]
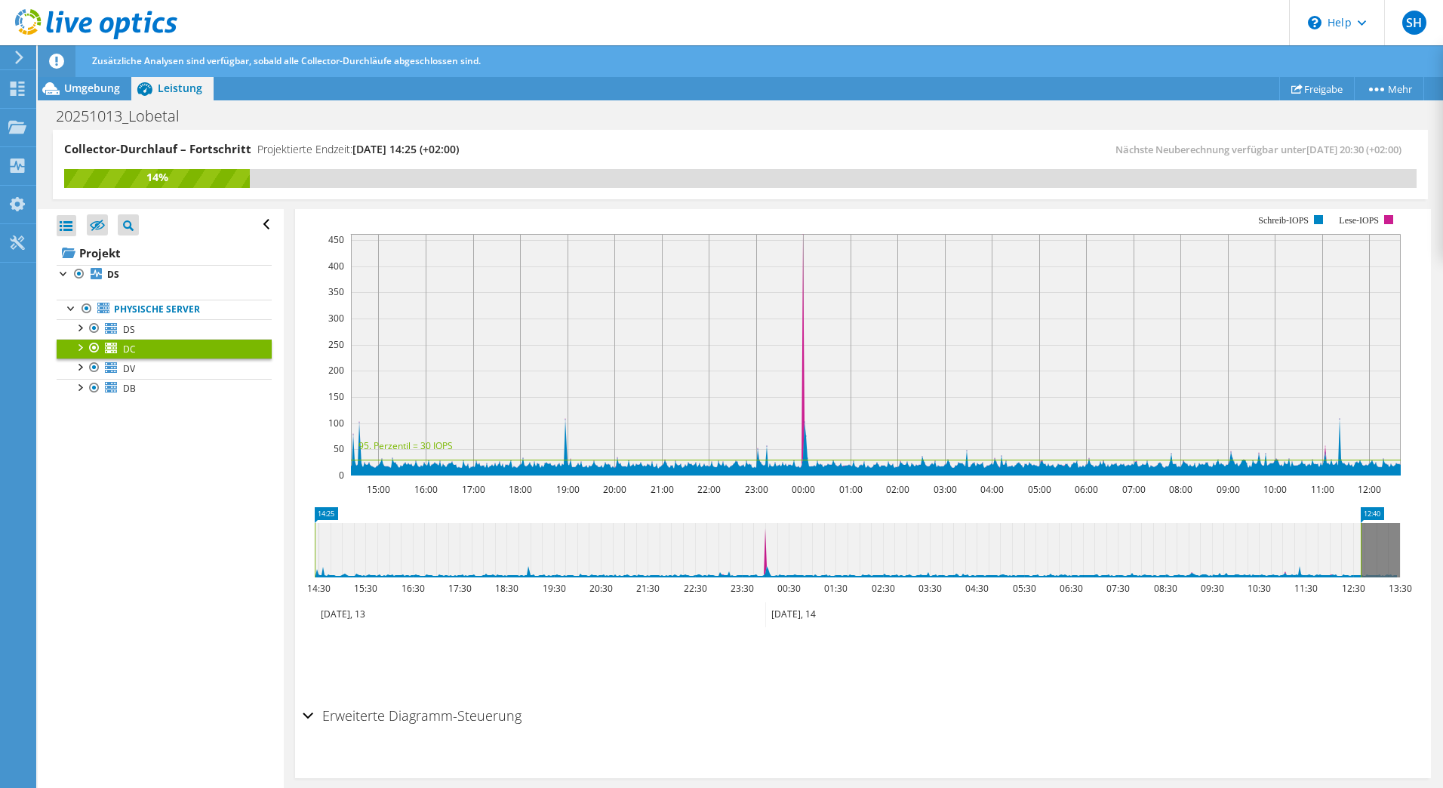
click at [378, 746] on div "Erweiterte Diagramm-Steuerung Zeit-Modus UTC-12:00 UTC-11:00 UTC-10:00 UTC-09:3…" at bounding box center [863, 739] width 1121 height 78
click at [380, 725] on h2 "Erweiterte Diagramm-Steuerung" at bounding box center [412, 715] width 219 height 30
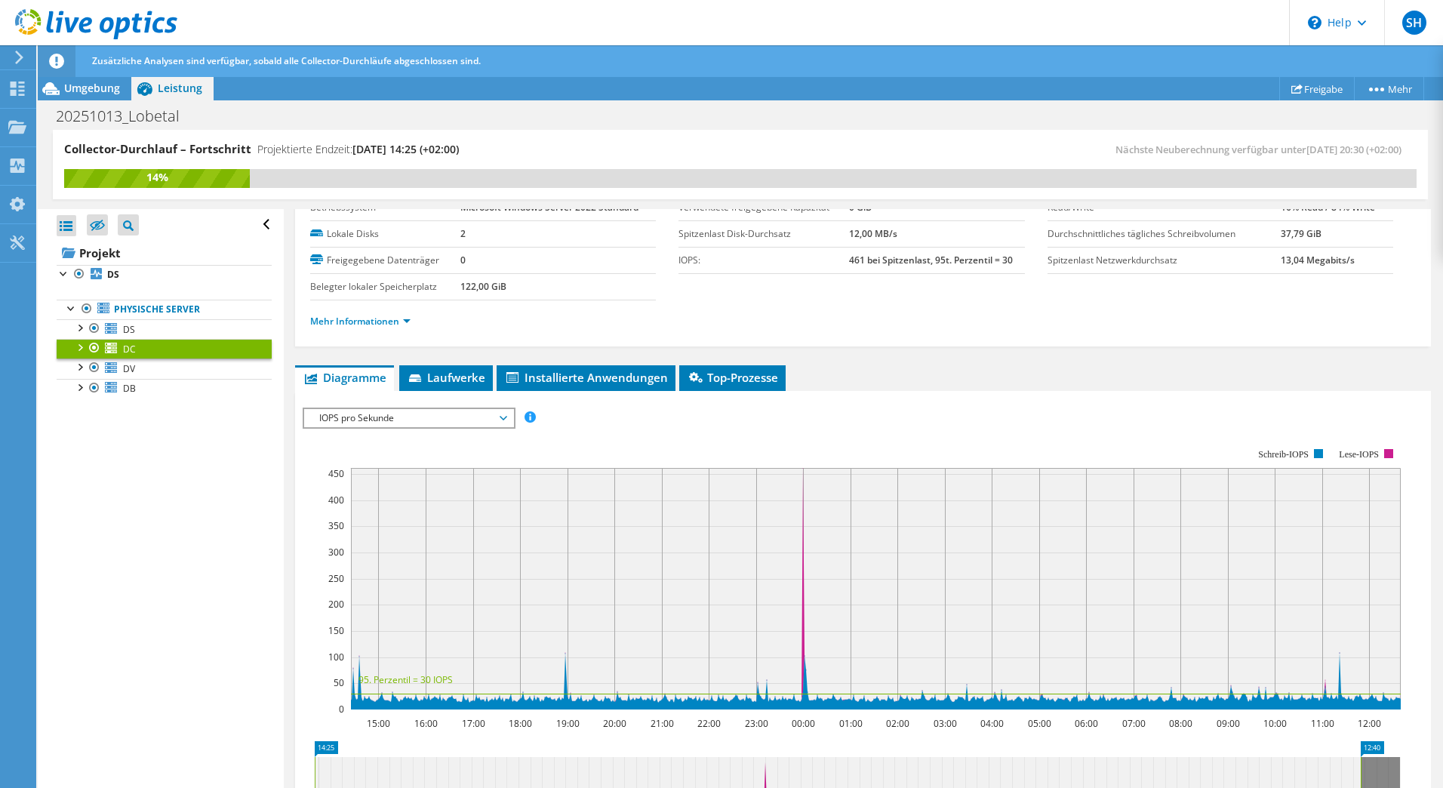
scroll to position [0, 0]
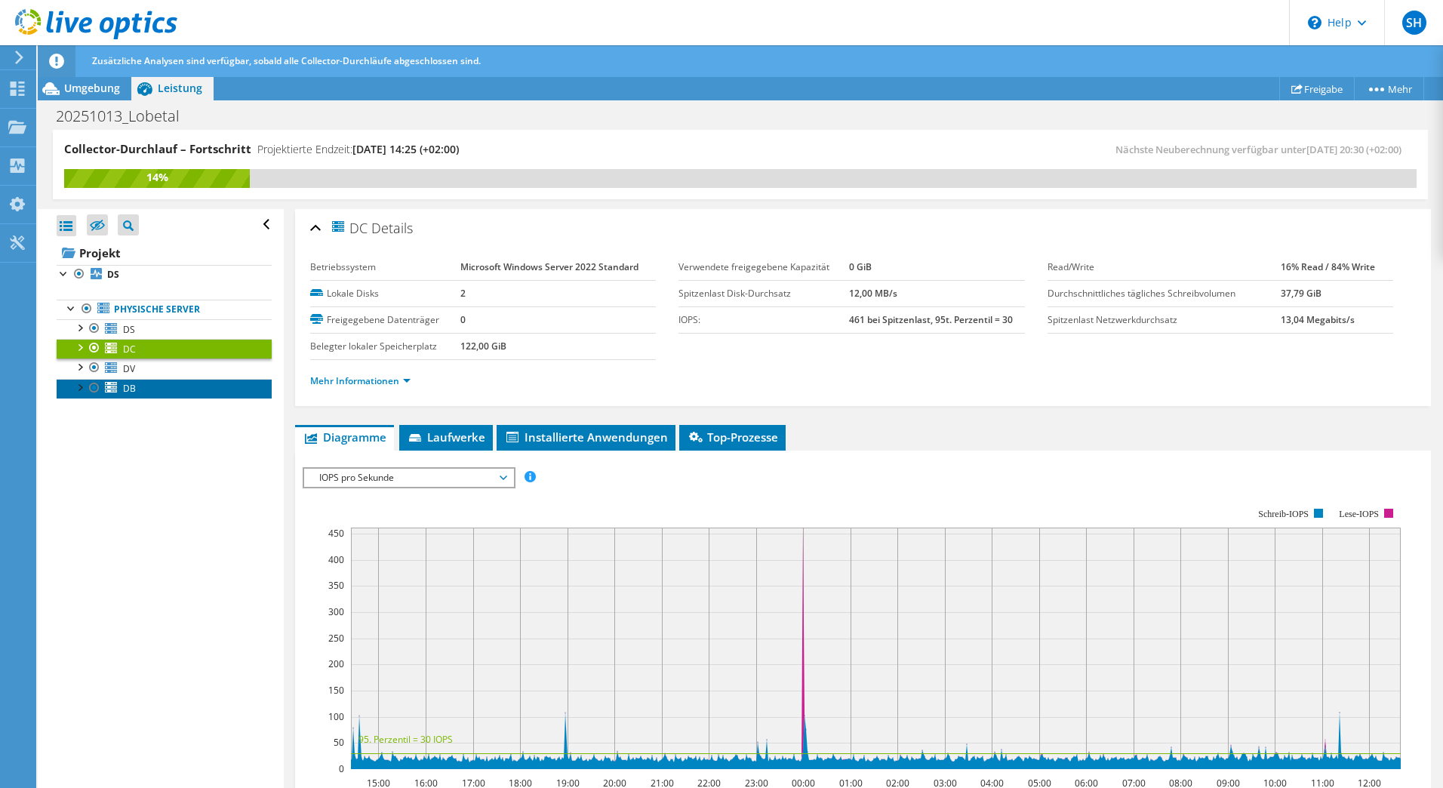
click at [126, 385] on span "DB" at bounding box center [129, 388] width 13 height 13
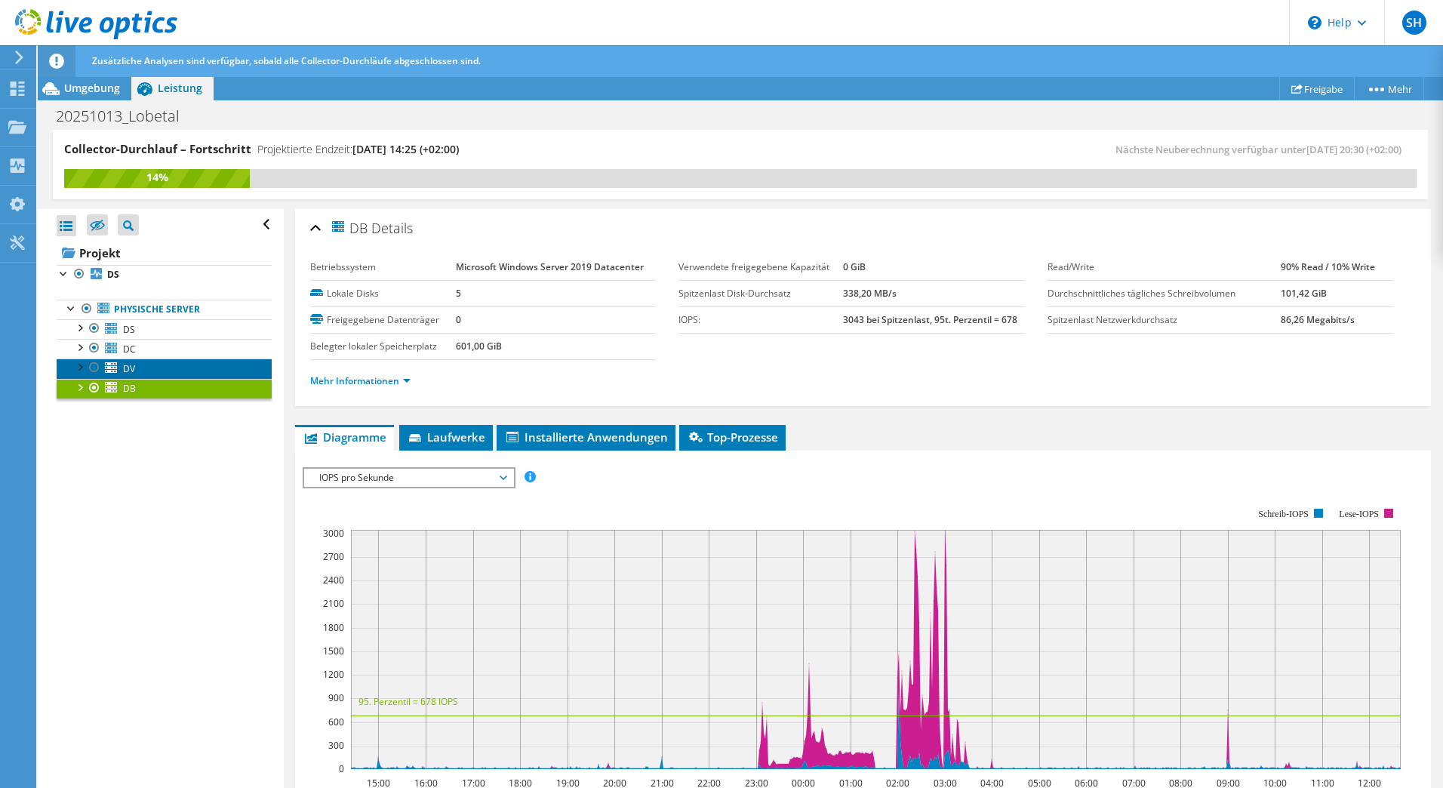
click at [138, 370] on link "DV" at bounding box center [164, 368] width 215 height 20
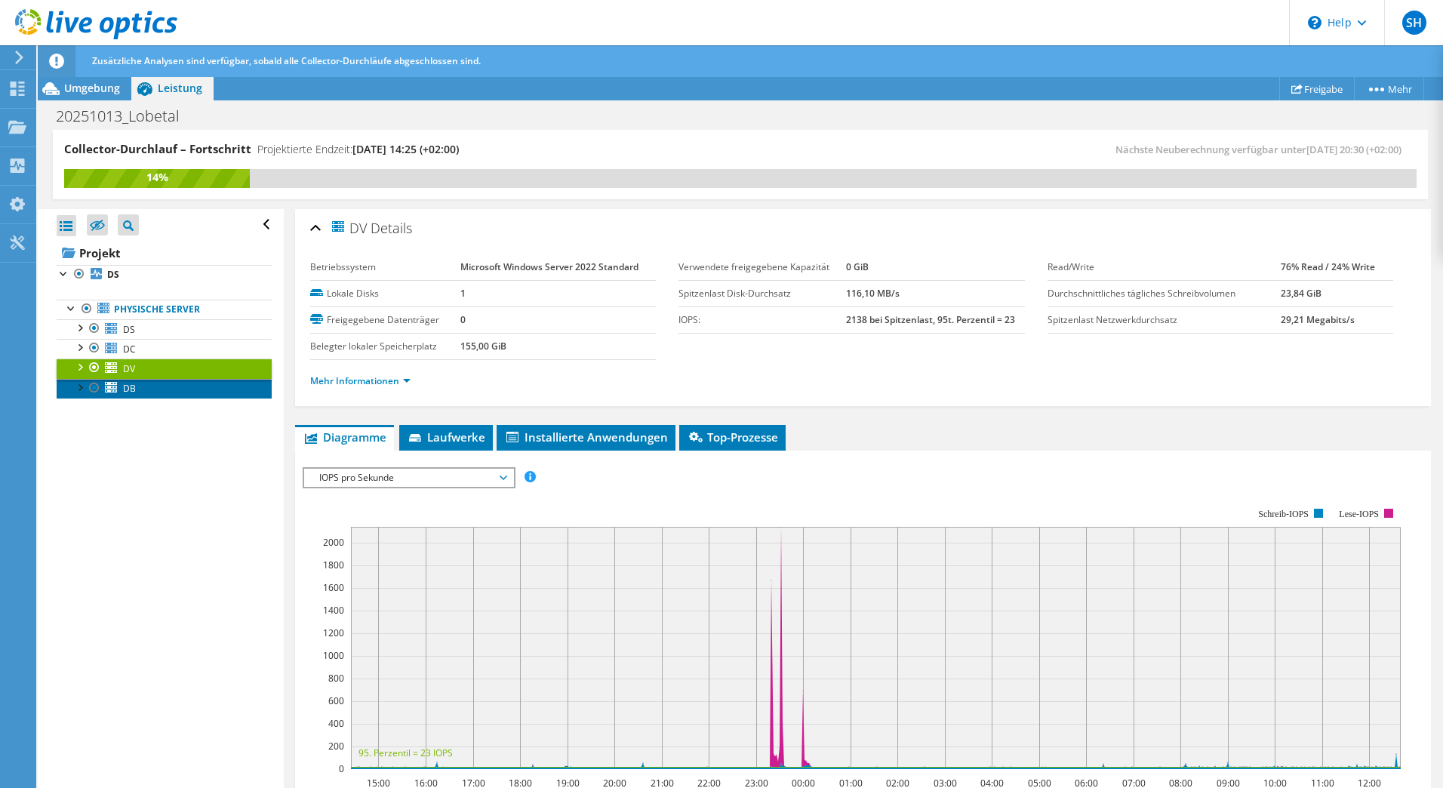
click at [140, 381] on link "DB" at bounding box center [164, 389] width 215 height 20
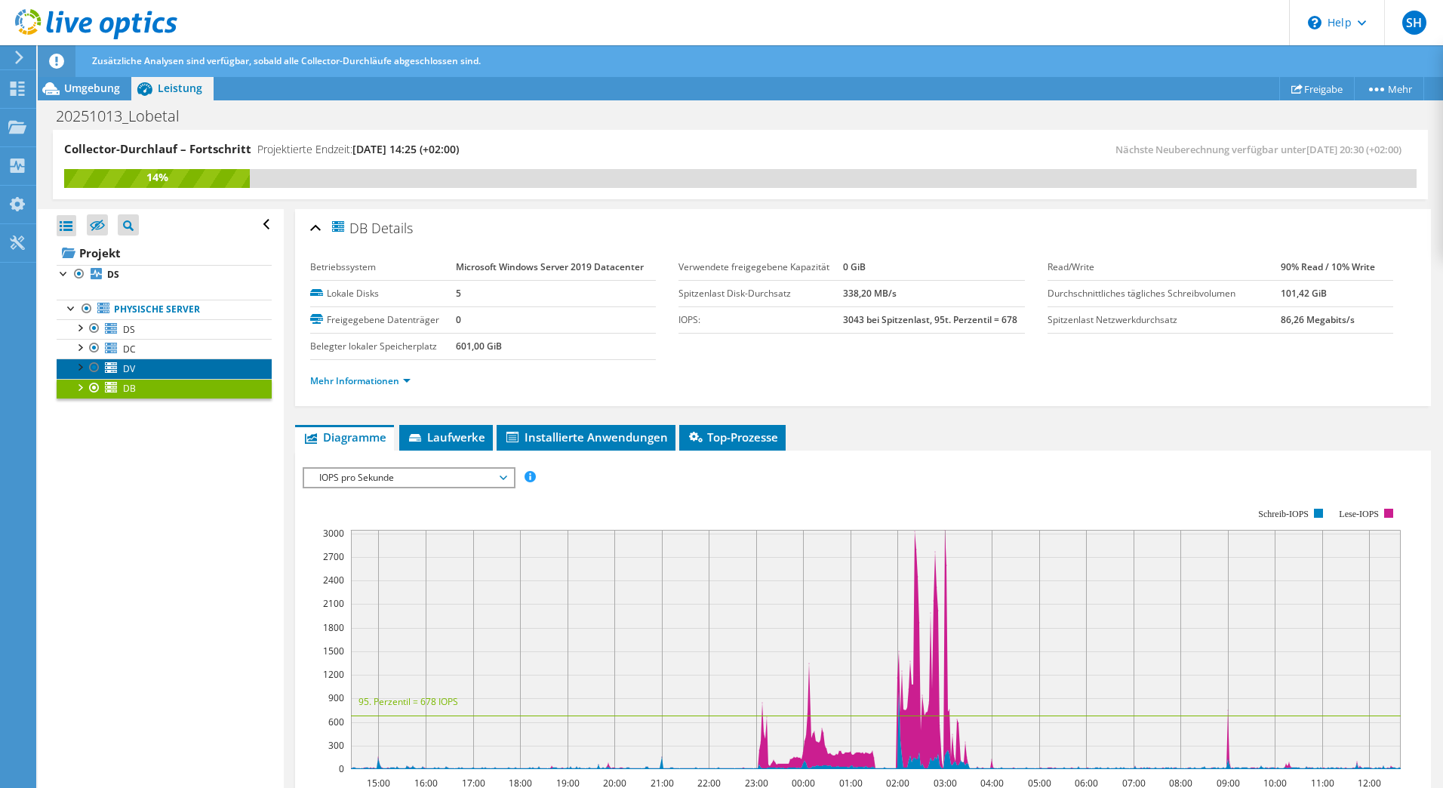
click at [147, 371] on link "DV" at bounding box center [164, 368] width 215 height 20
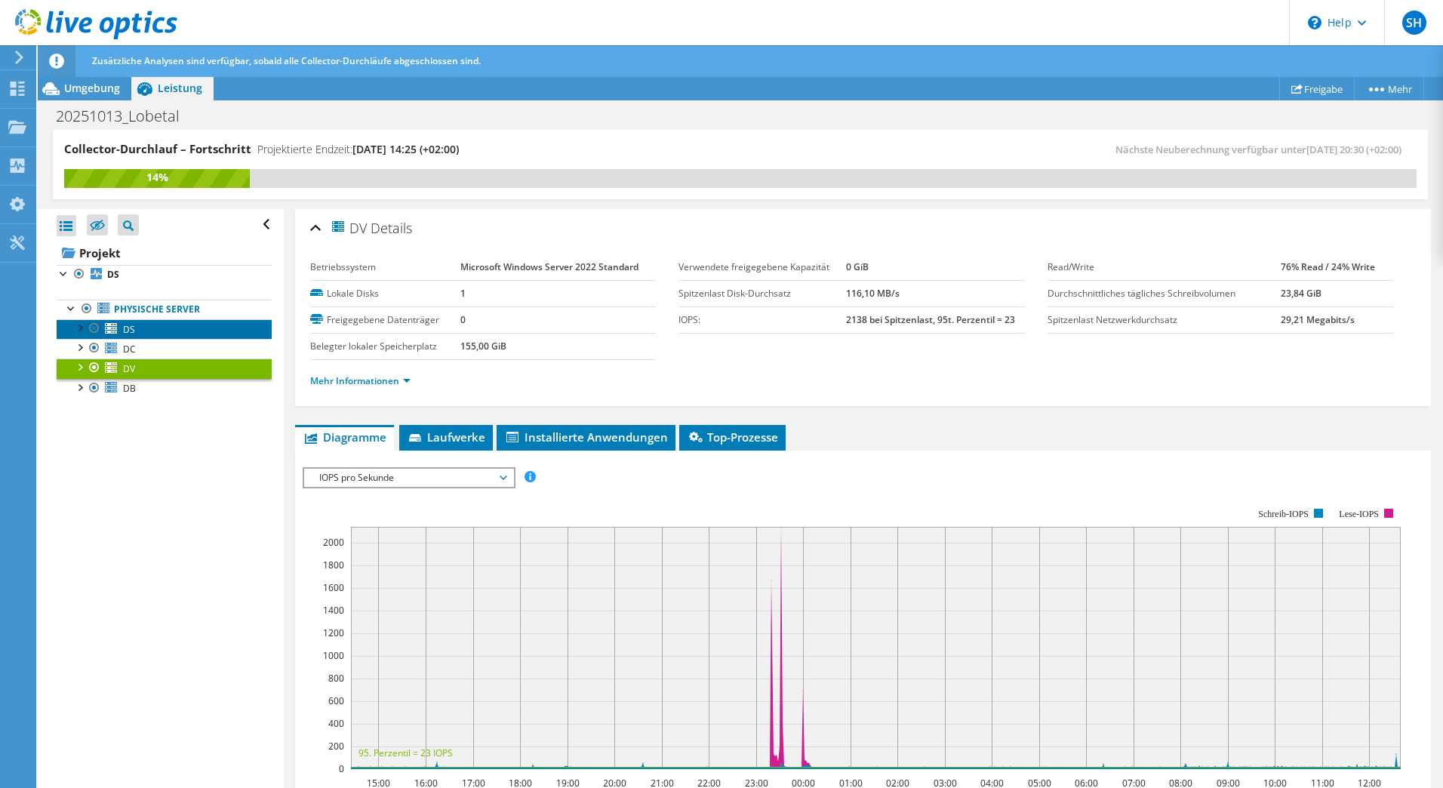
click at [151, 330] on link "DS" at bounding box center [164, 329] width 215 height 20
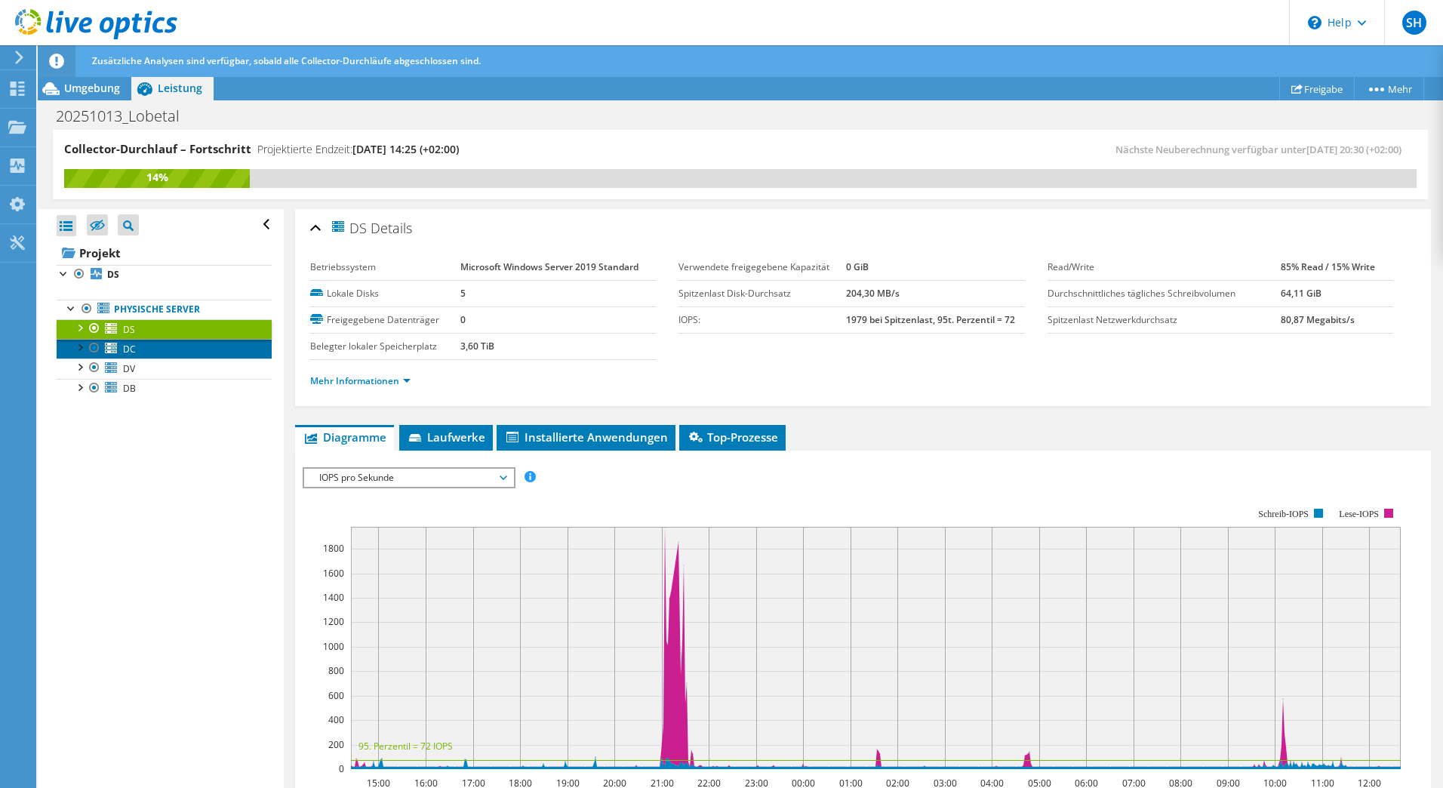
click at [146, 350] on link "DC" at bounding box center [164, 349] width 215 height 20
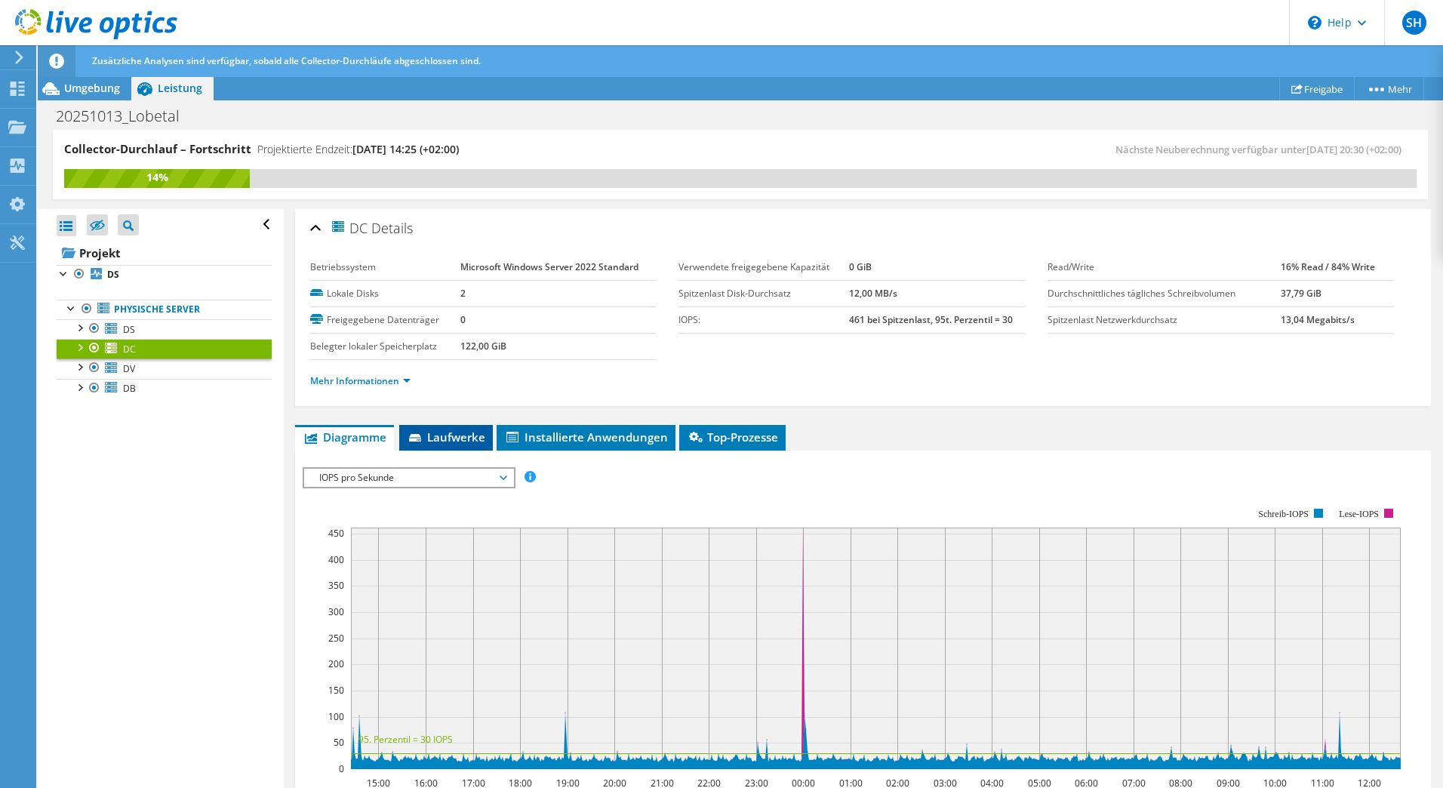
click at [464, 436] on span "Laufwerke" at bounding box center [446, 436] width 78 height 15
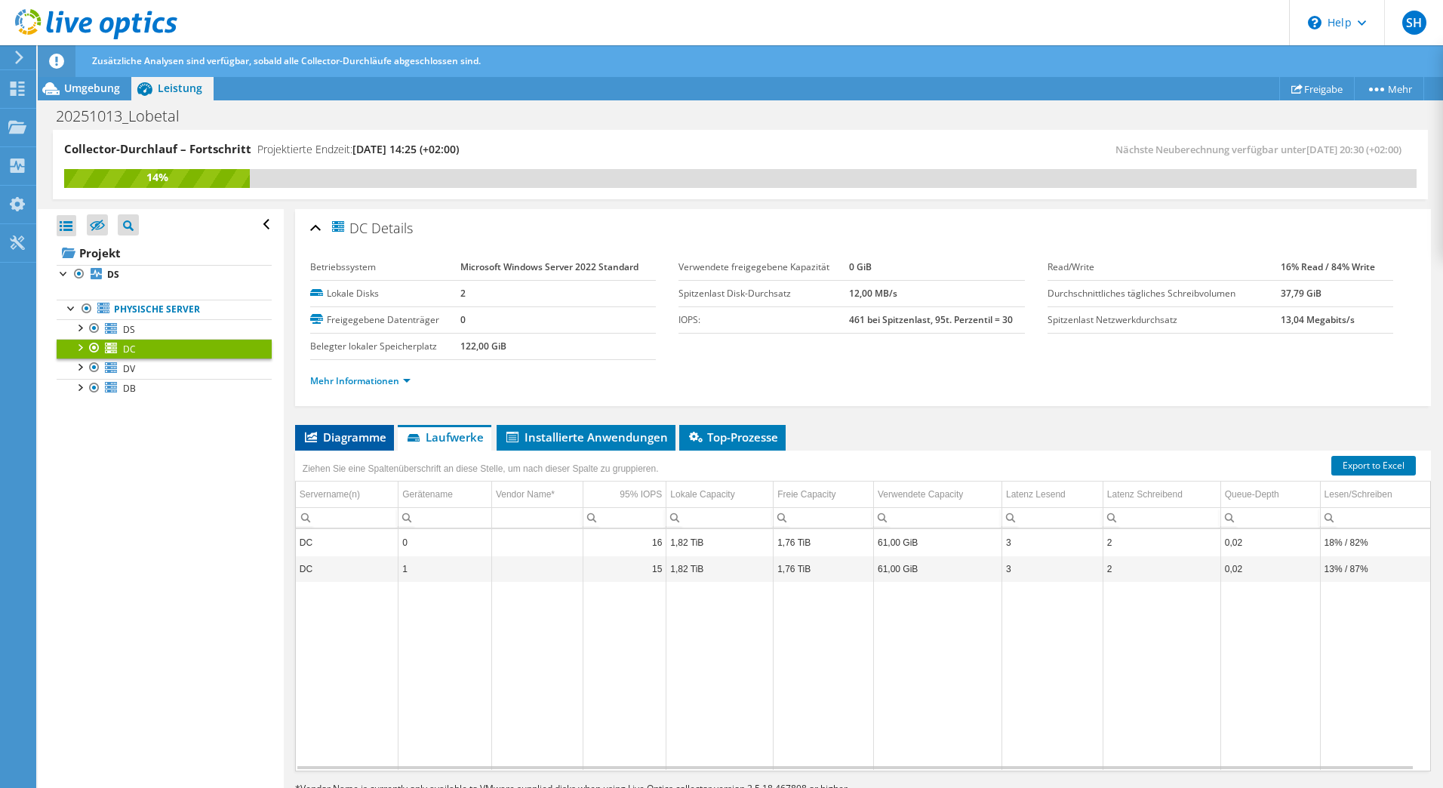
click at [333, 442] on span "Diagramme" at bounding box center [345, 436] width 84 height 15
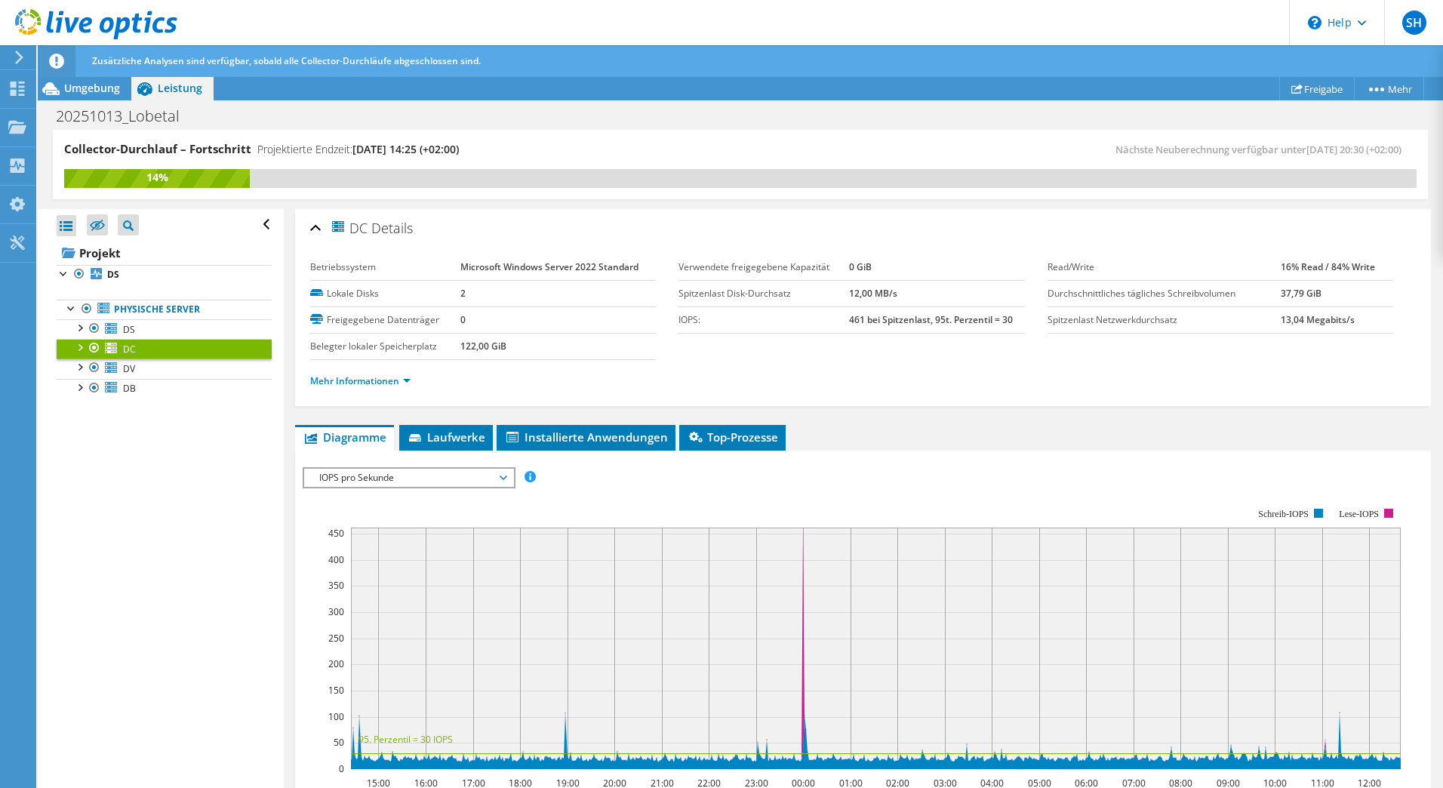
click at [378, 365] on div "Mehr Informationen" at bounding box center [863, 381] width 1106 height 42
click at [377, 372] on ul "Mehr Informationen" at bounding box center [863, 379] width 1106 height 20
click at [377, 377] on link "Mehr Informationen" at bounding box center [360, 380] width 100 height 13
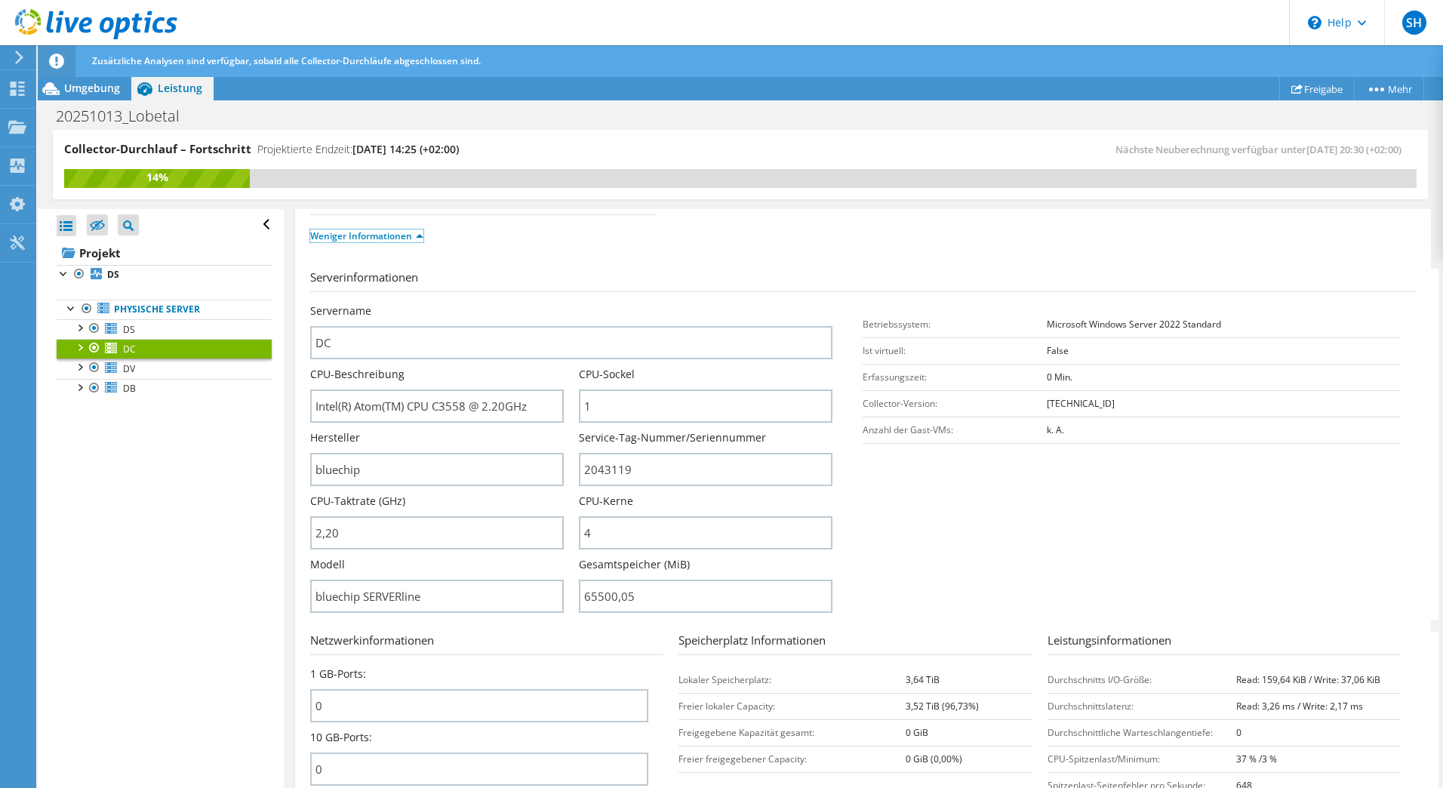
scroll to position [151, 0]
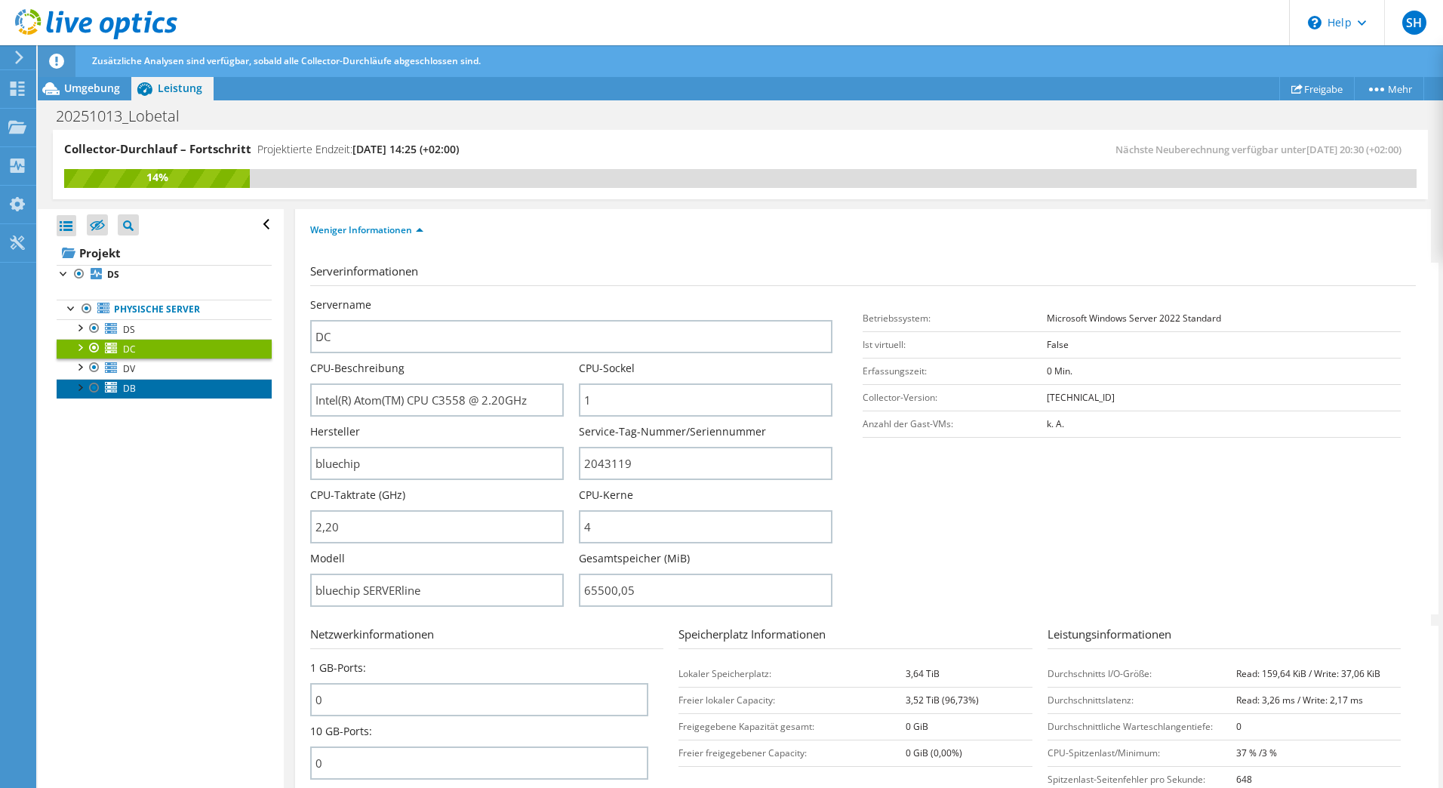
click at [116, 390] on icon at bounding box center [111, 387] width 12 height 11
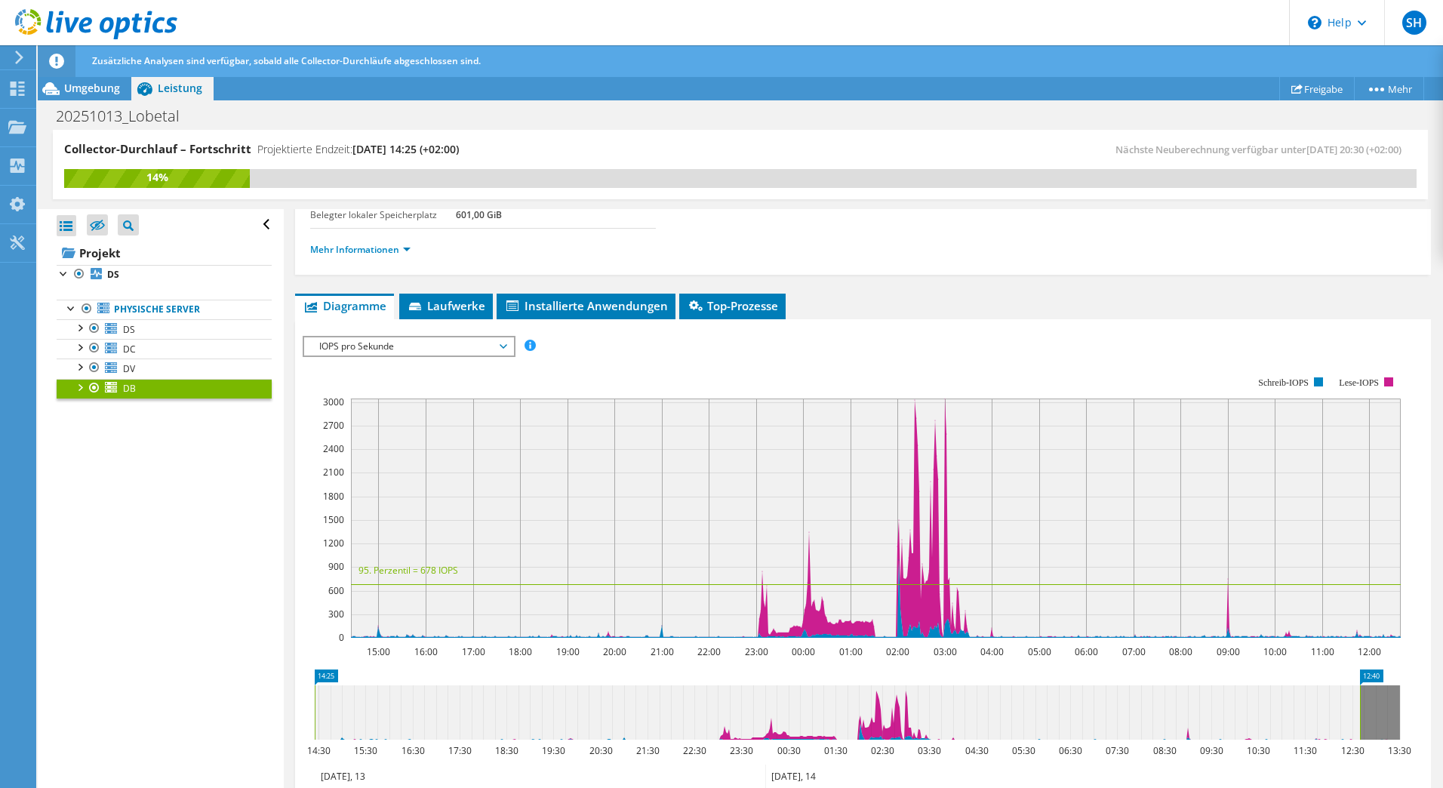
scroll to position [0, 0]
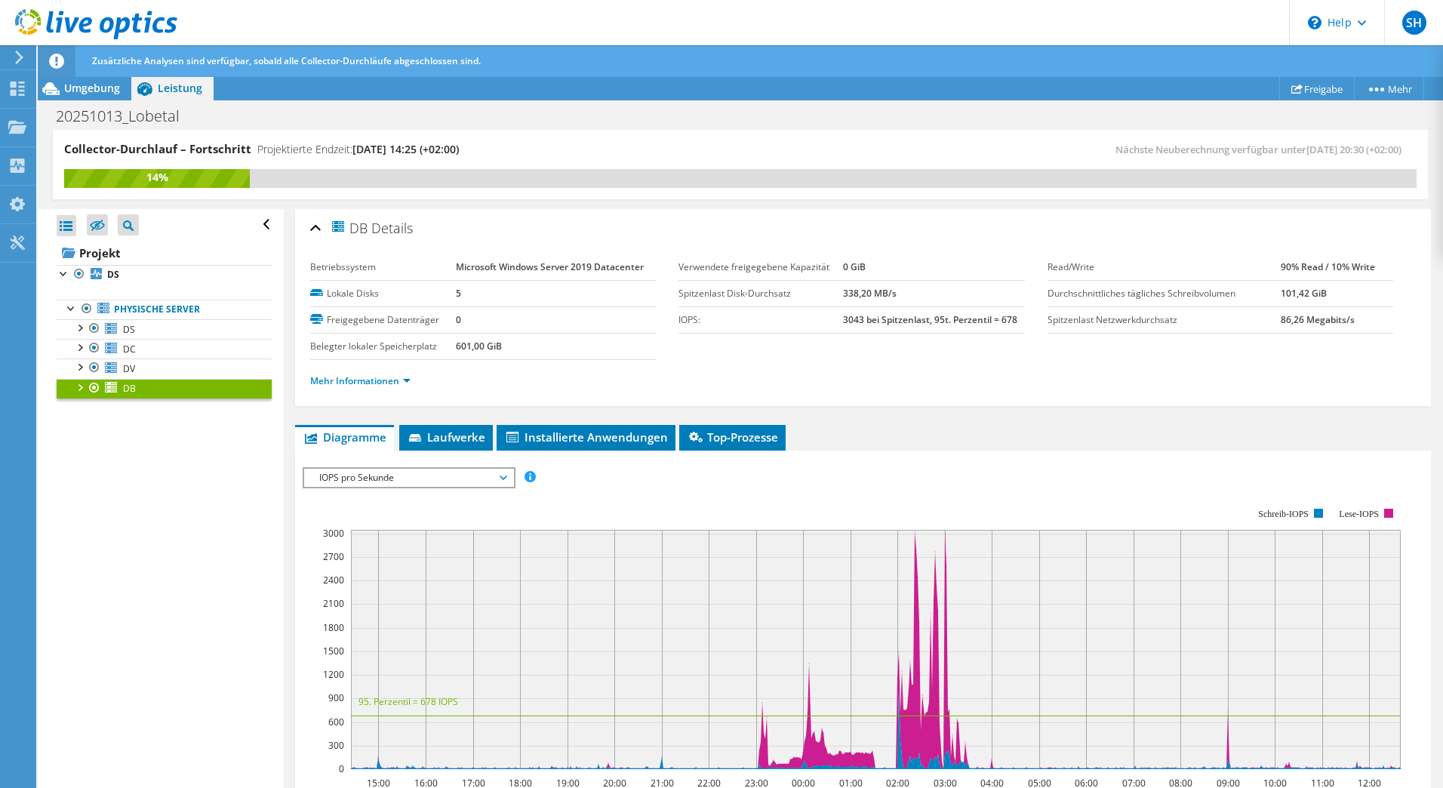
click at [365, 389] on div "Mehr Informationen" at bounding box center [863, 381] width 1106 height 42
click at [371, 374] on link "Mehr Informationen" at bounding box center [360, 380] width 100 height 13
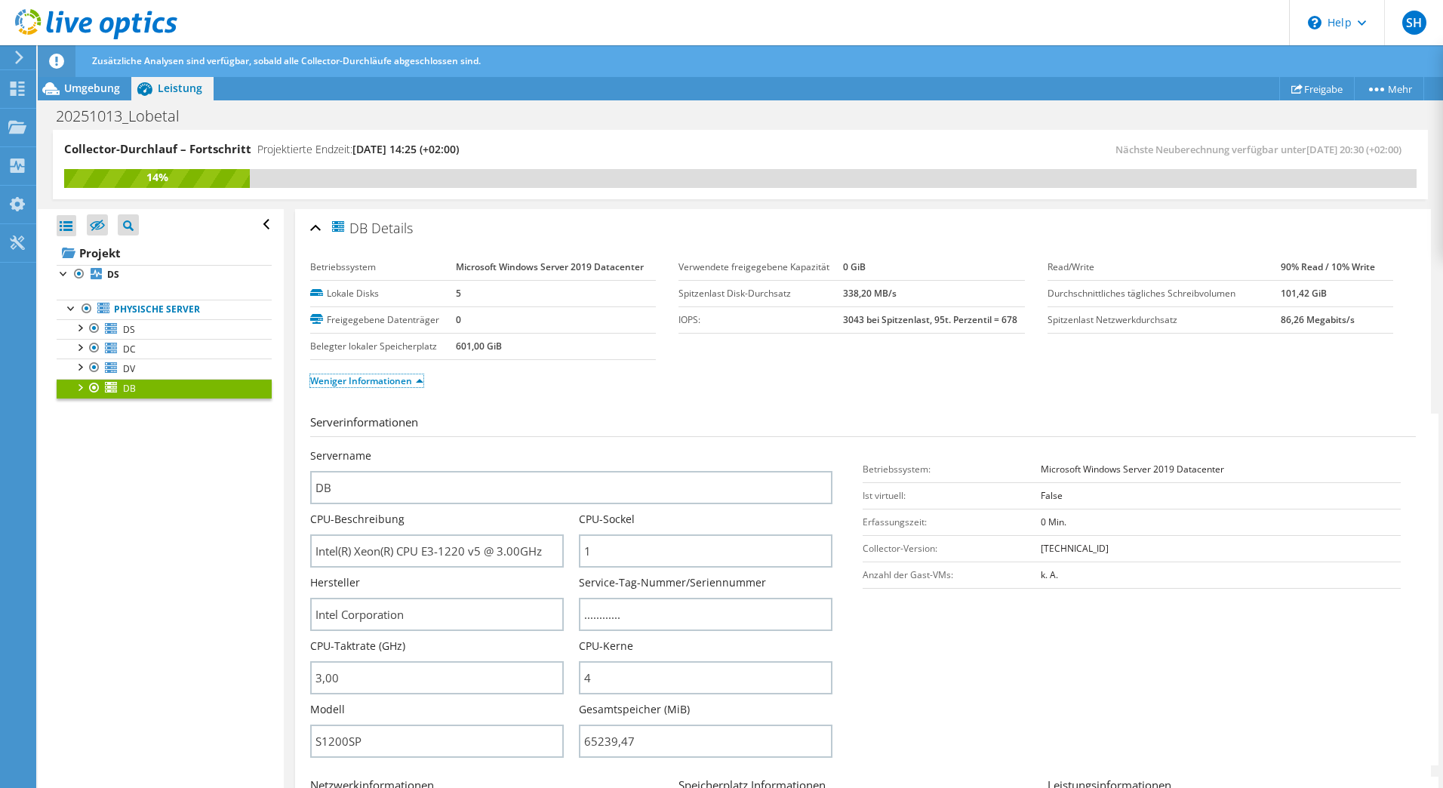
scroll to position [302, 0]
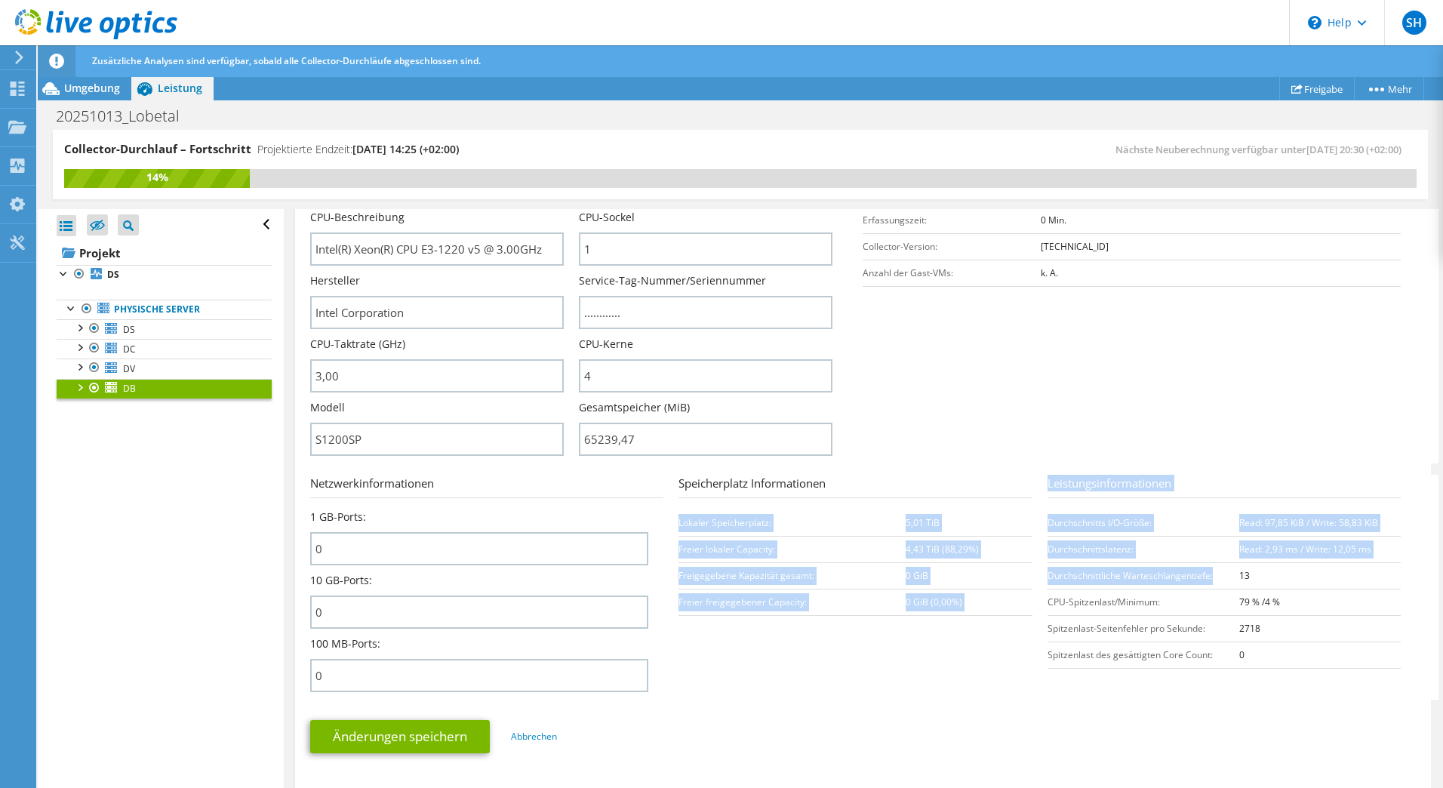
drag, startPoint x: 1213, startPoint y: 568, endPoint x: 1038, endPoint y: 575, distance: 175.2
click at [1038, 575] on section "Netzwerkinformationen 1 GB-Ports: 0 10 GB-Ports: 0 100 MB-Ports: 0 Speicherplat…" at bounding box center [866, 587] width 1113 height 225
click at [1047, 575] on td "Durchschnittliche Warteschlangentiefe:" at bounding box center [1143, 575] width 192 height 26
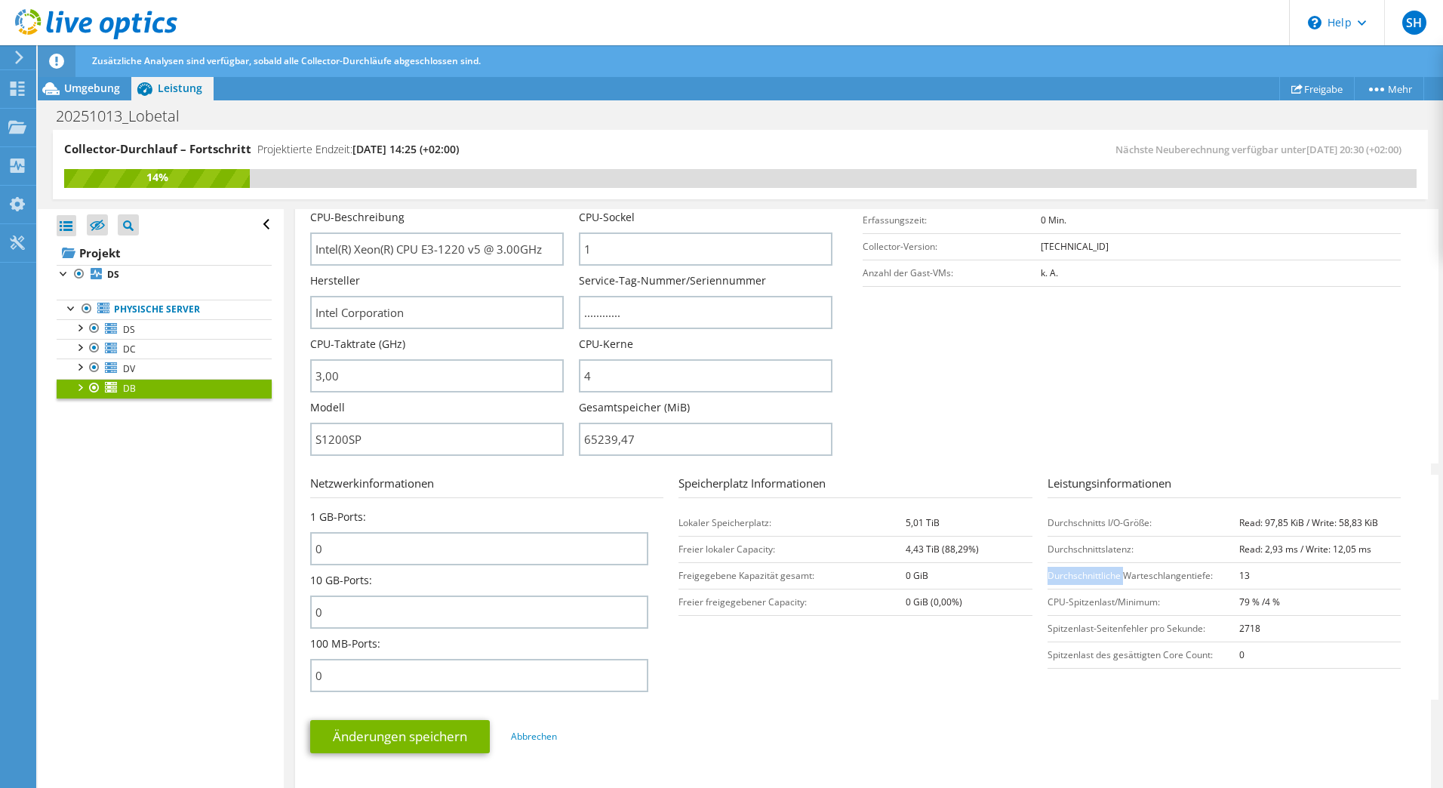
click at [1047, 575] on td "Durchschnittliche Warteschlangentiefe:" at bounding box center [1143, 575] width 192 height 26
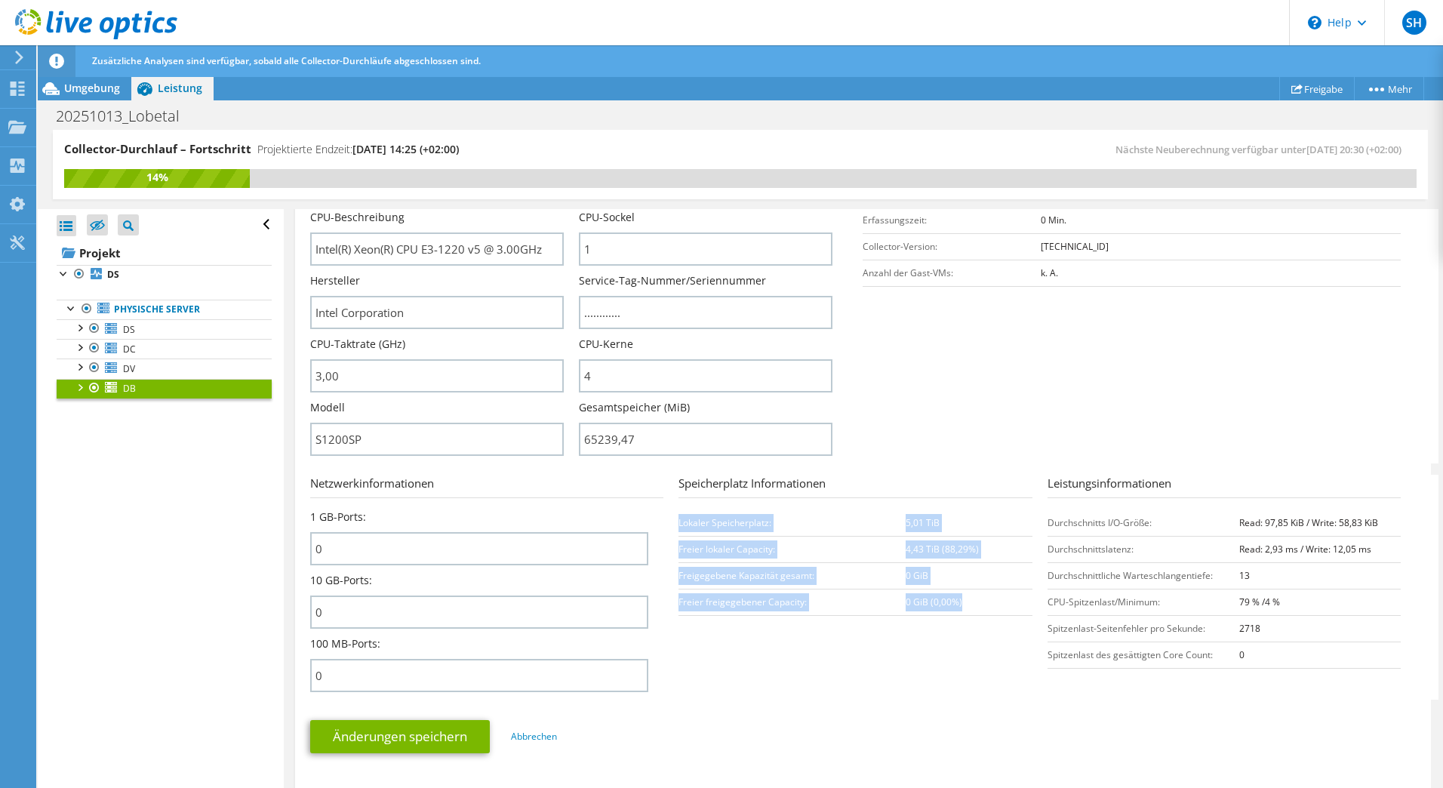
drag, startPoint x: 1038, startPoint y: 577, endPoint x: 1023, endPoint y: 614, distance: 39.9
click at [1023, 614] on div "Speicherplatz Informationen Lokaler Speicherplatz: 5,01 TiB [PERSON_NAME] lokal…" at bounding box center [862, 545] width 368 height 141
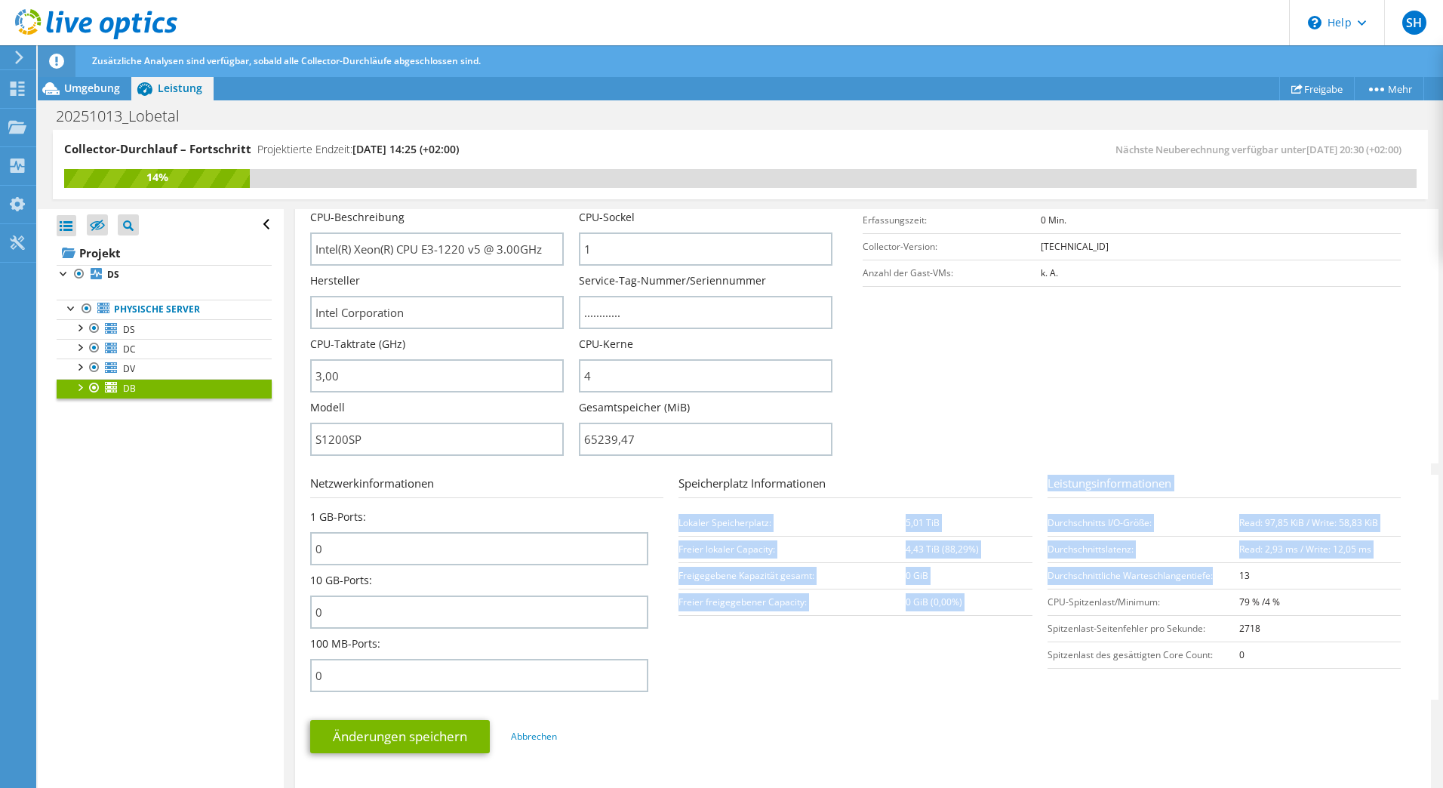
drag, startPoint x: 1207, startPoint y: 577, endPoint x: 1038, endPoint y: 570, distance: 169.1
click at [1038, 570] on section "Netzwerkinformationen 1 GB-Ports: 0 10 GB-Ports: 0 100 MB-Ports: 0 Speicherplat…" at bounding box center [866, 587] width 1113 height 225
click at [1047, 570] on td "Durchschnittliche Warteschlangentiefe:" at bounding box center [1143, 575] width 192 height 26
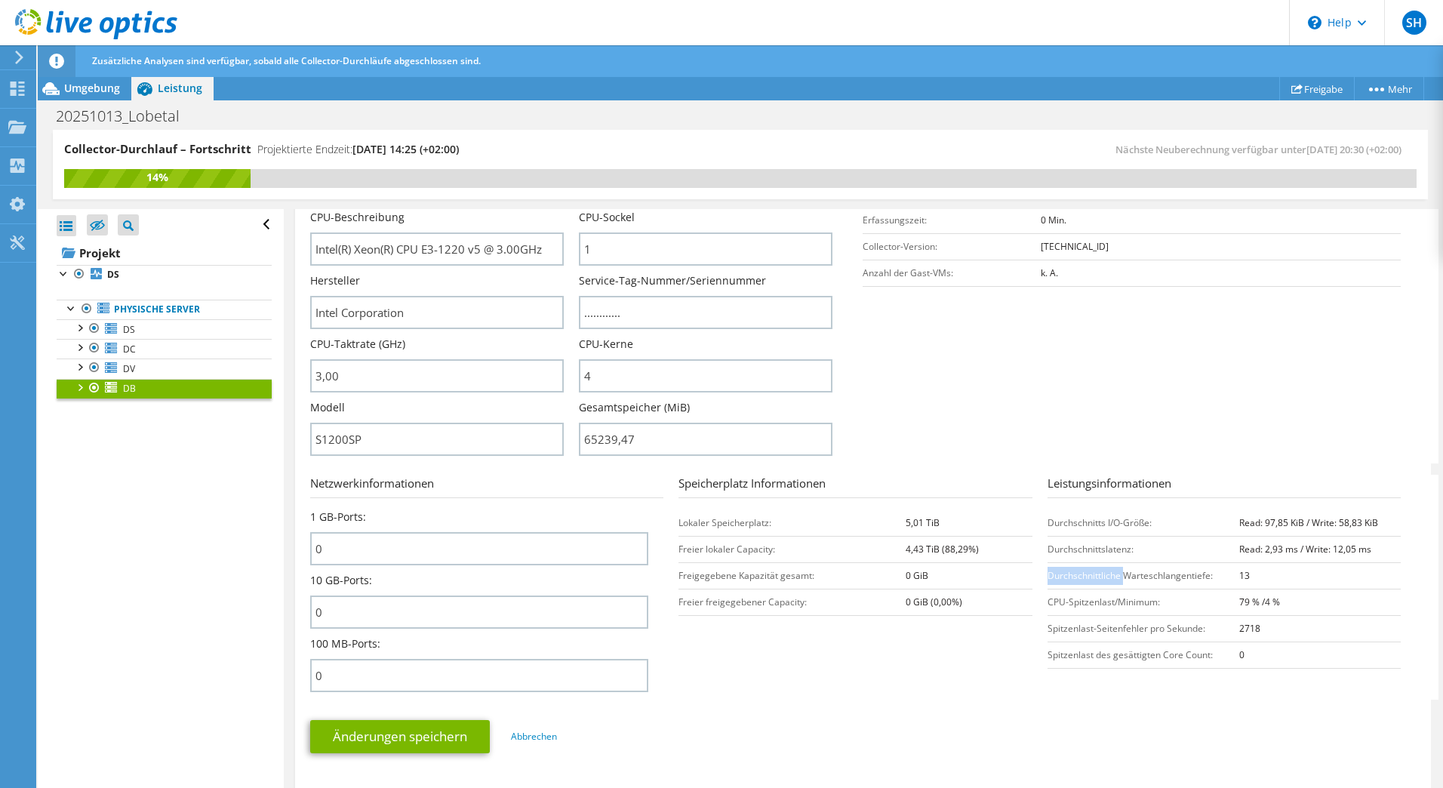
click at [1047, 570] on td "Durchschnittliche Warteschlangentiefe:" at bounding box center [1143, 575] width 192 height 26
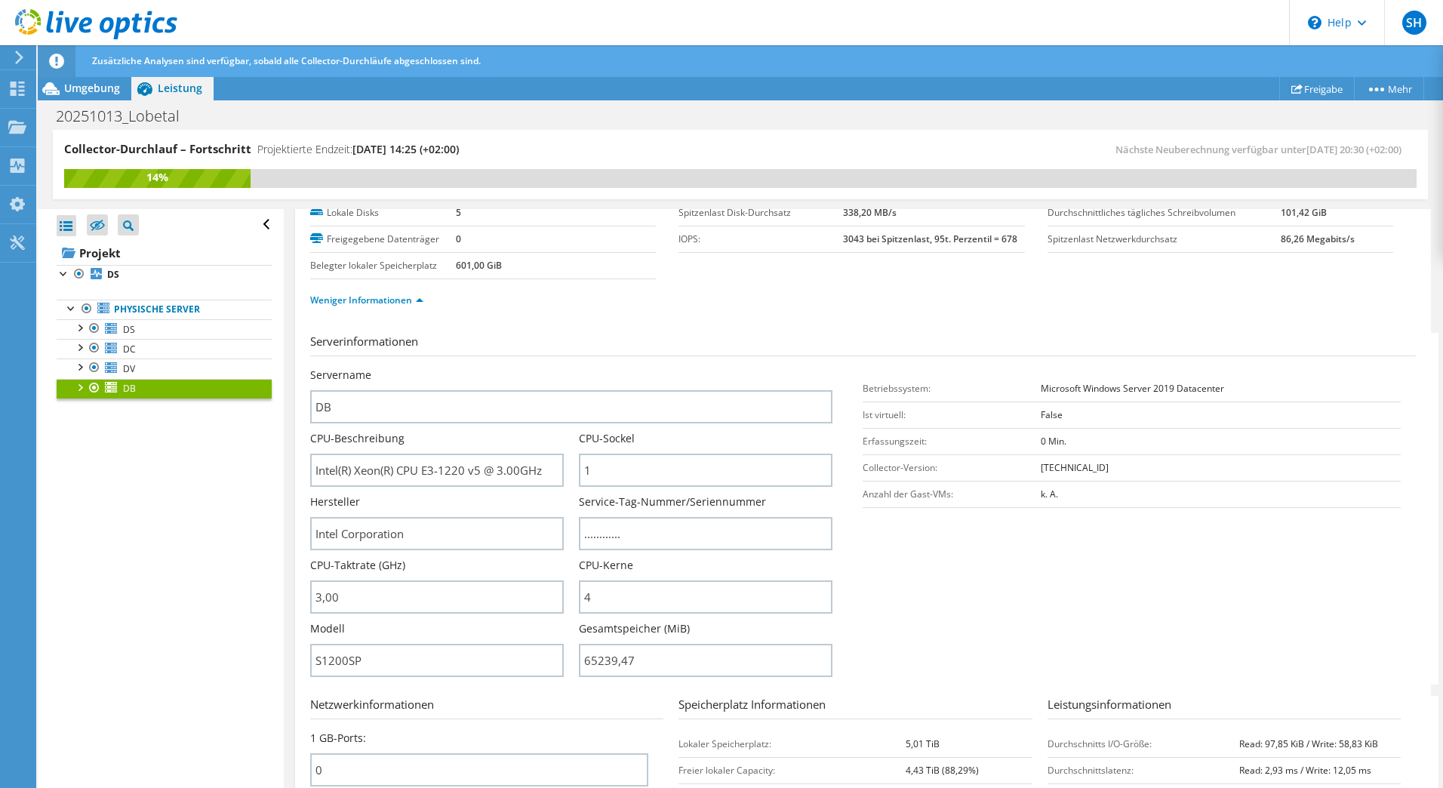
scroll to position [0, 0]
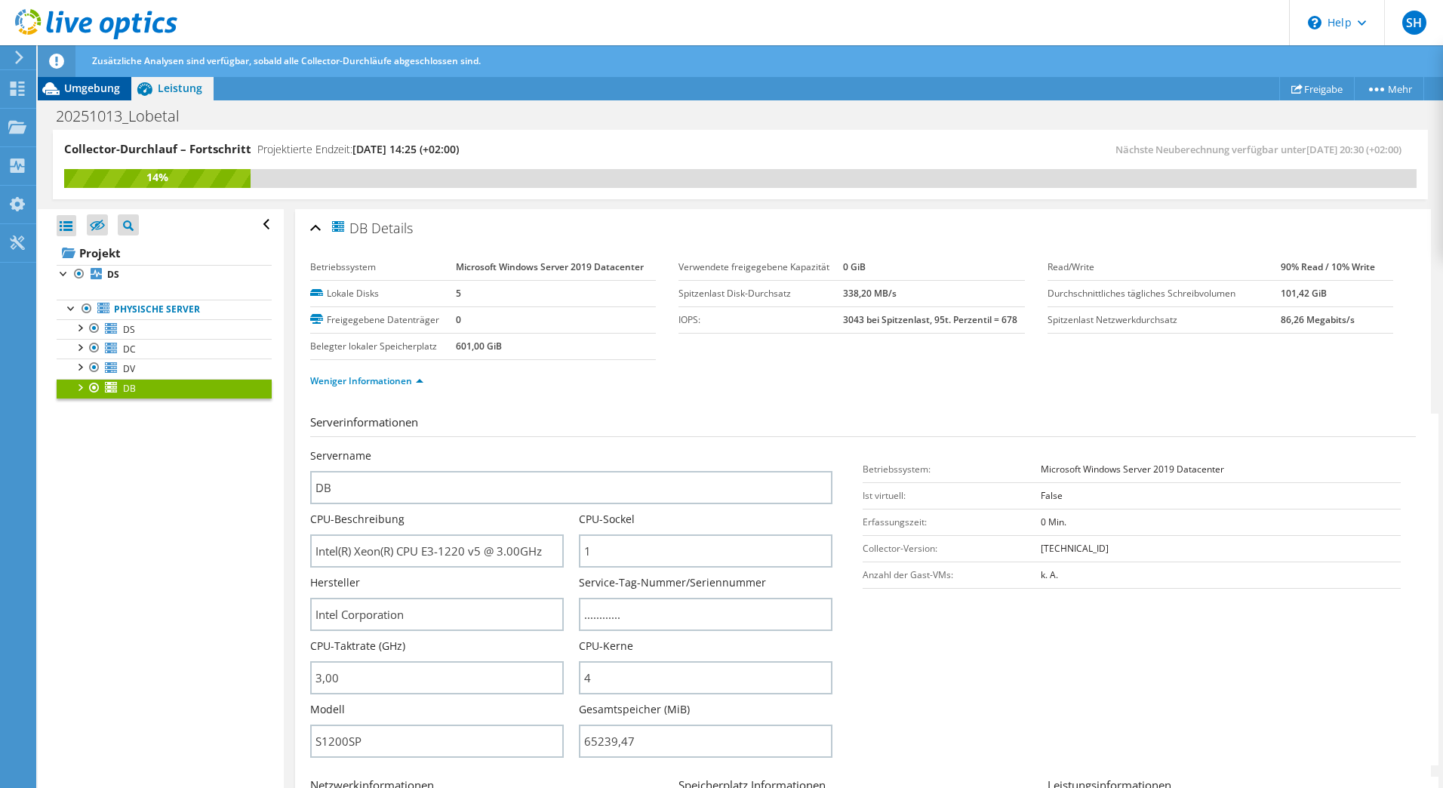
click at [70, 88] on span "Umgebung" at bounding box center [92, 88] width 56 height 14
